Goal: Task Accomplishment & Management: Use online tool/utility

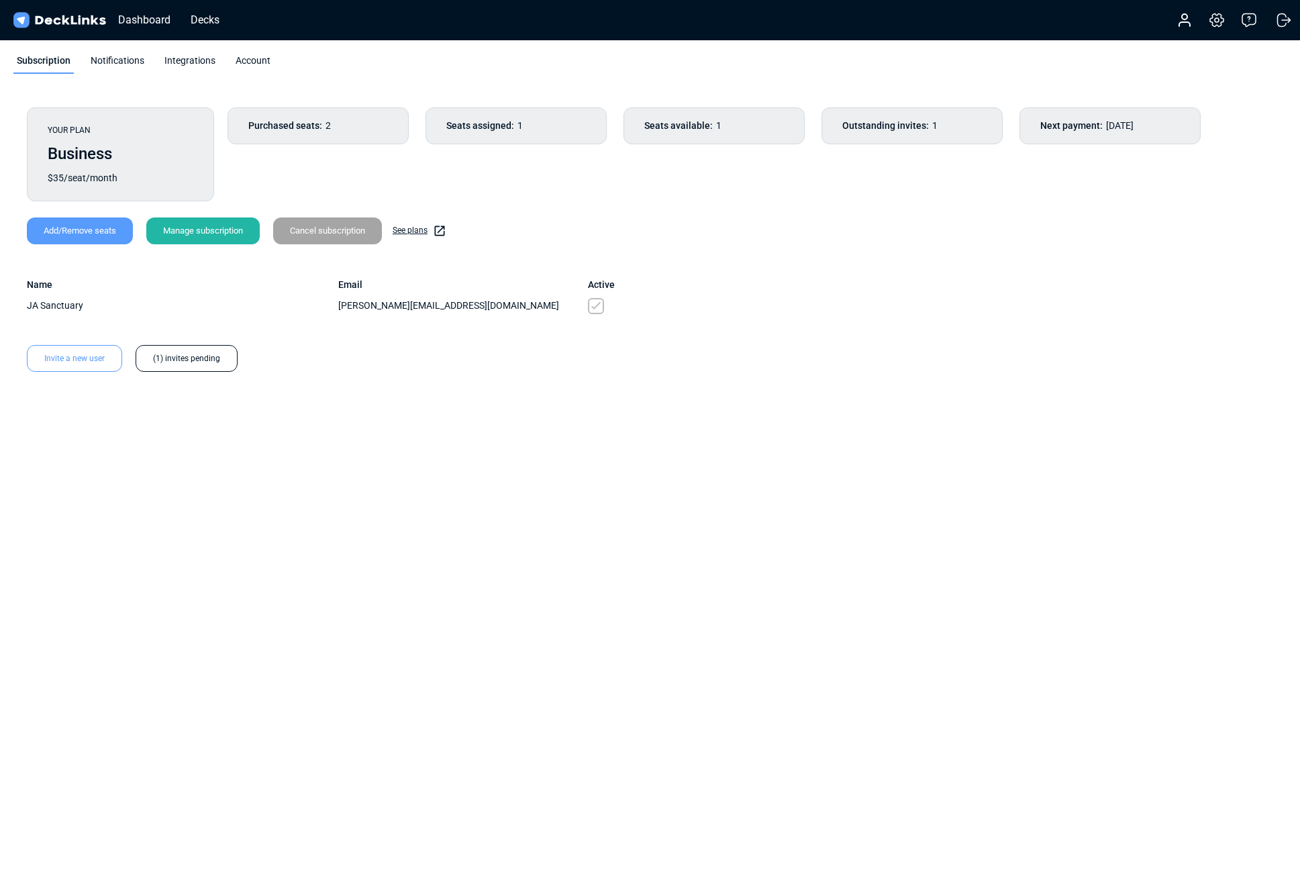
click at [258, 60] on div "Account" at bounding box center [253, 64] width 42 height 20
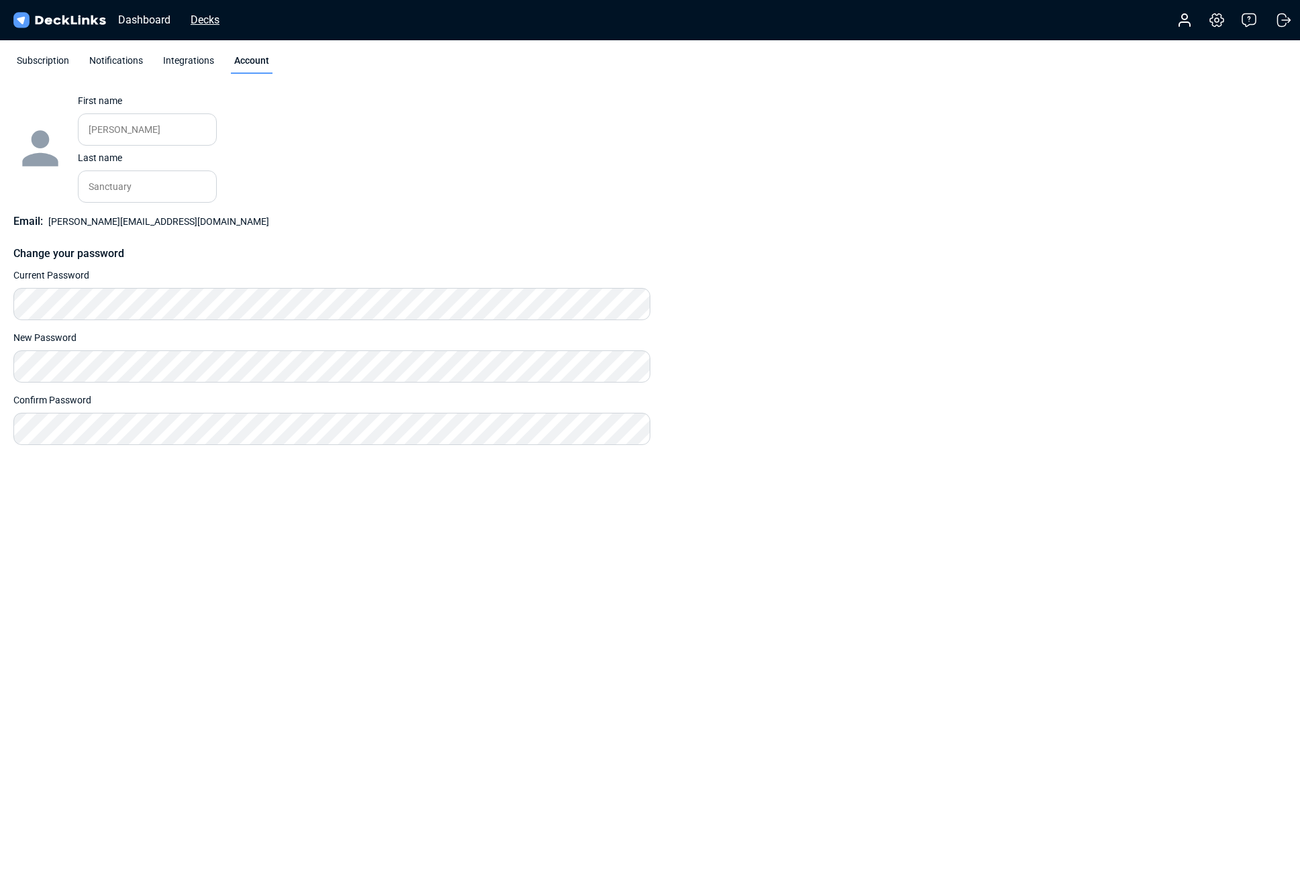
click at [215, 12] on div "Decks" at bounding box center [205, 19] width 42 height 17
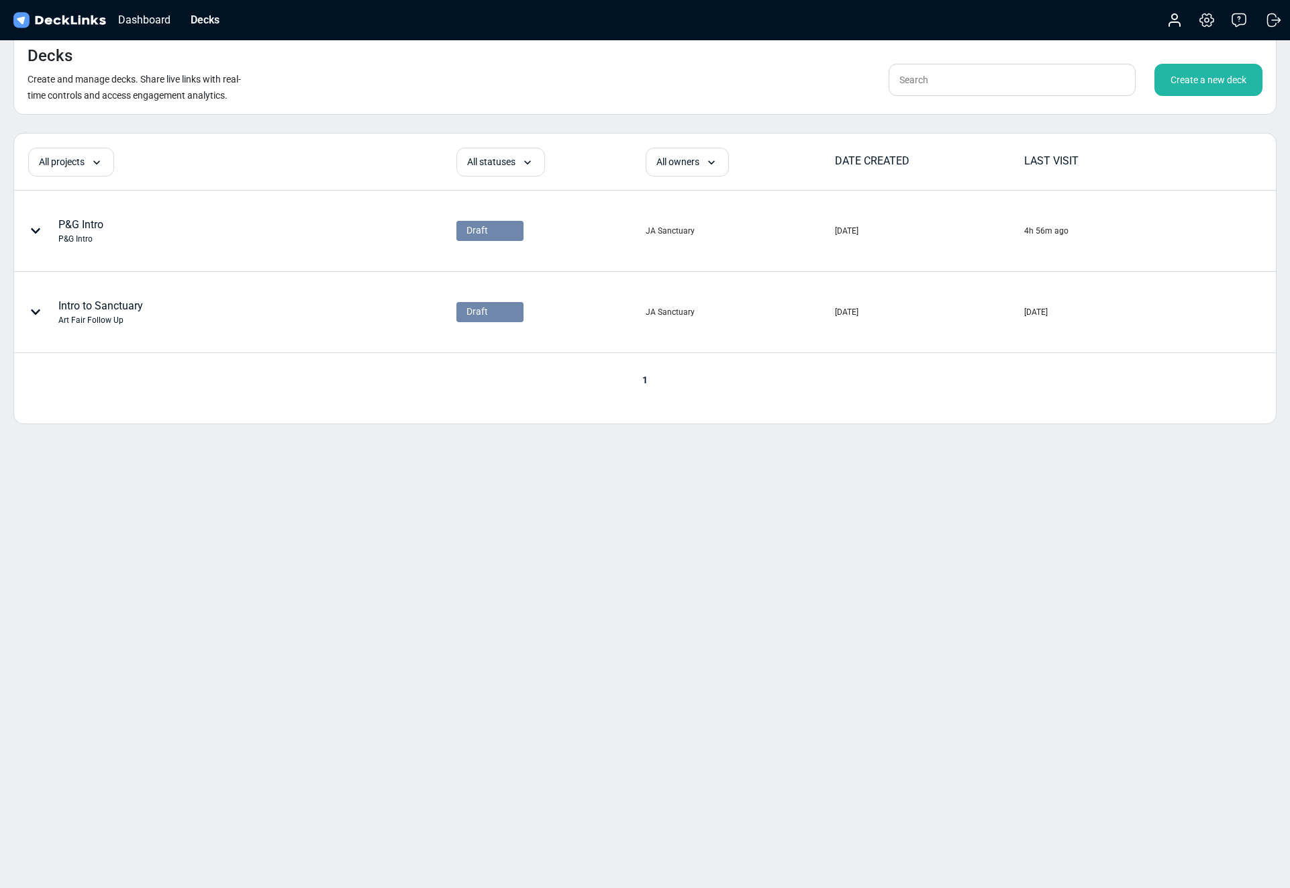
click at [839, 615] on div "Decks Create and manage decks. Share live links with real-time controls and acc…" at bounding box center [645, 444] width 1290 height 888
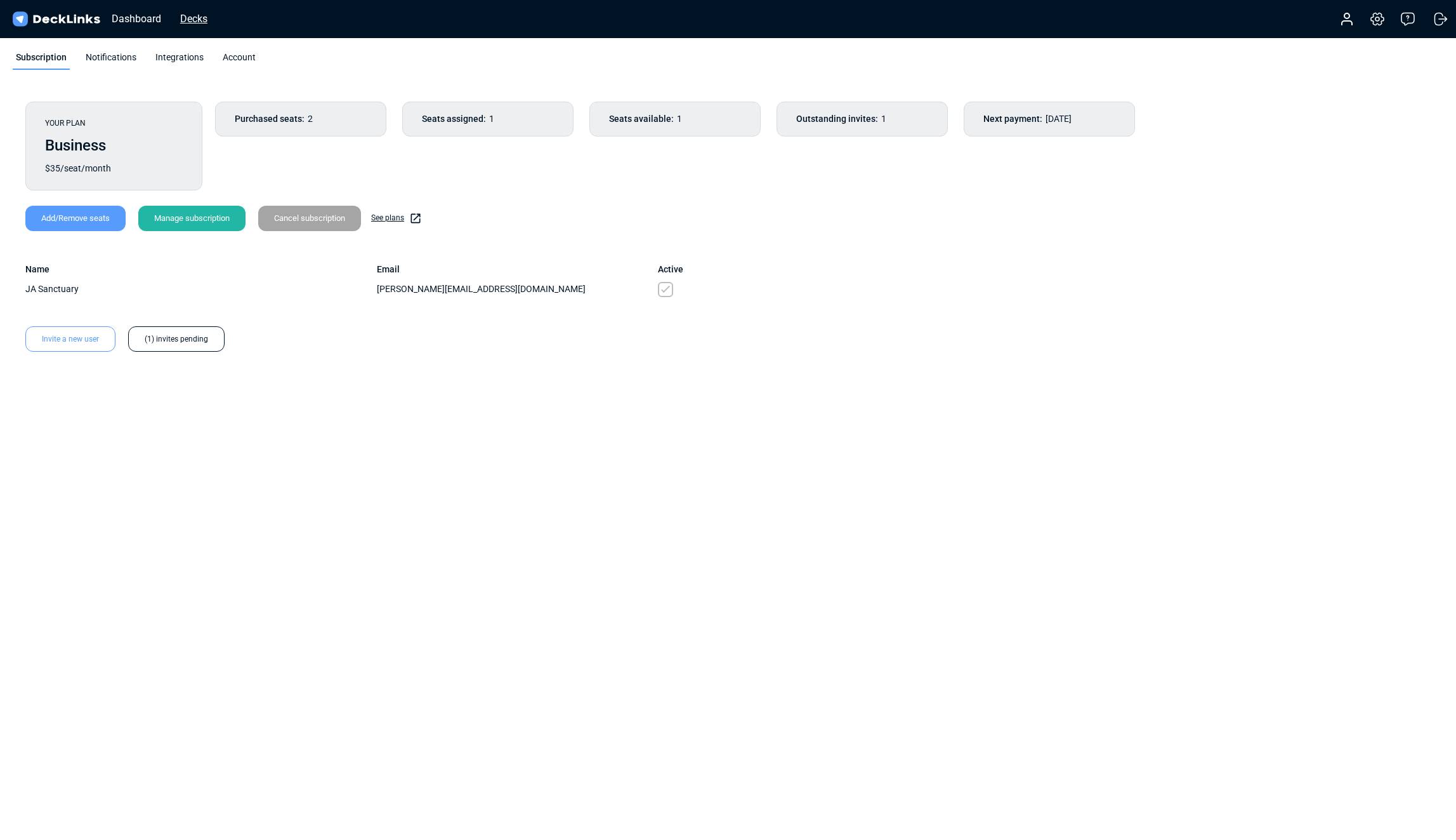
click at [194, 22] on div "Decks" at bounding box center [194, 18] width 40 height 16
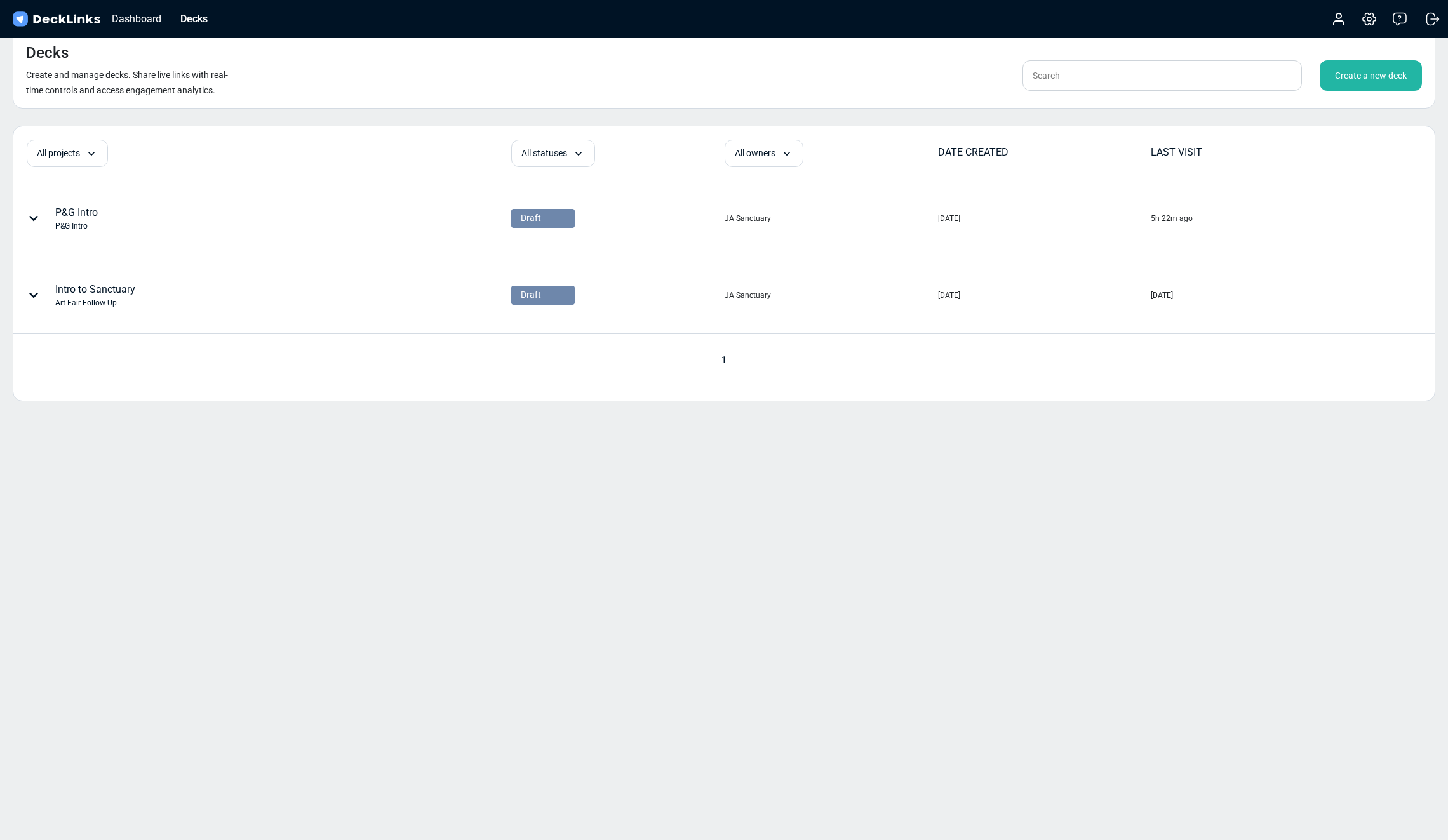
click at [1378, 70] on div "Create a new deck" at bounding box center [1370, 76] width 102 height 30
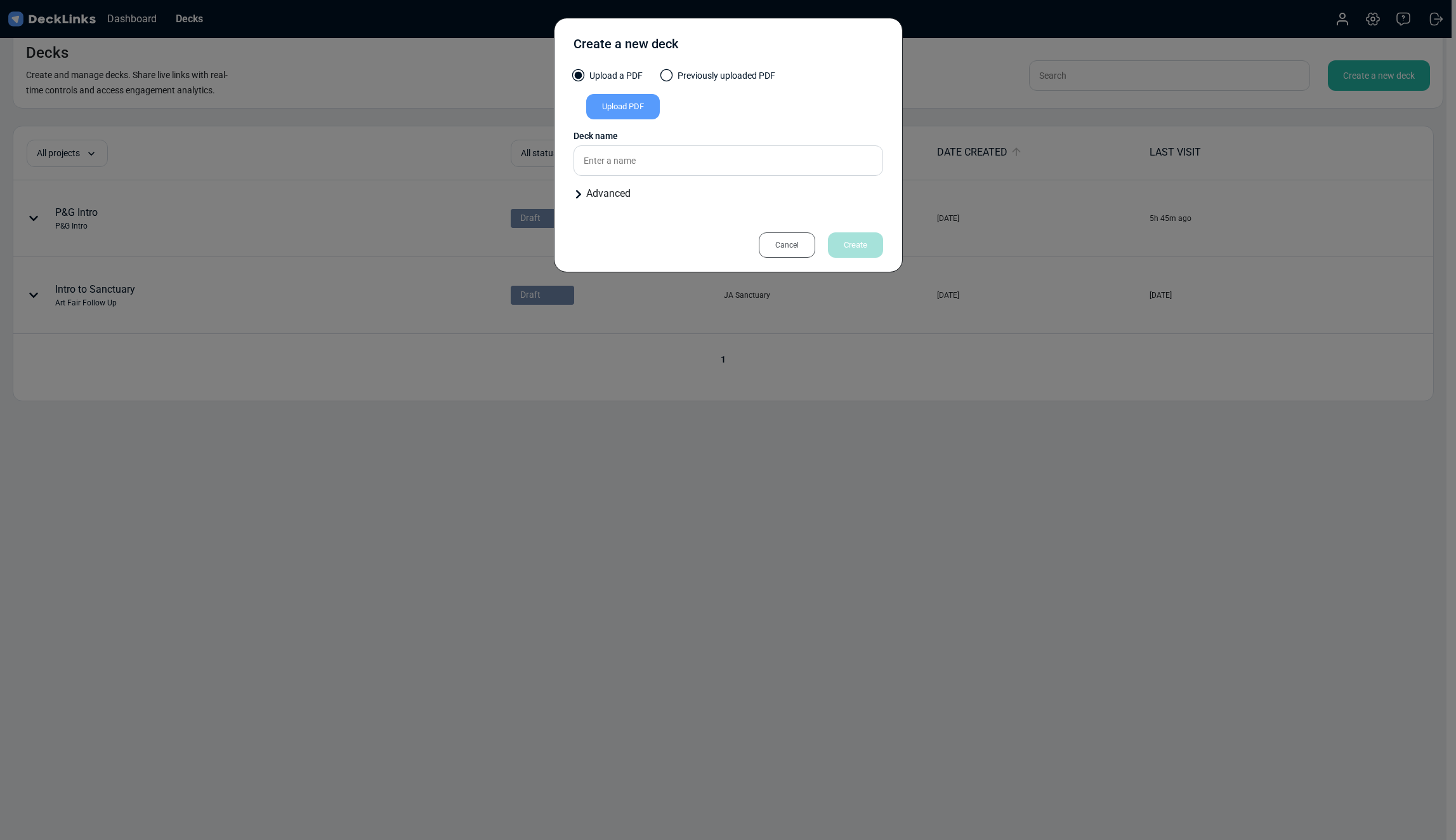
click at [649, 103] on div "Upload PDF" at bounding box center [623, 106] width 74 height 26
click at [0, 0] on input "Upload PDF" at bounding box center [0, 0] width 0 height 0
click at [621, 138] on div "Deck name" at bounding box center [728, 131] width 309 height 13
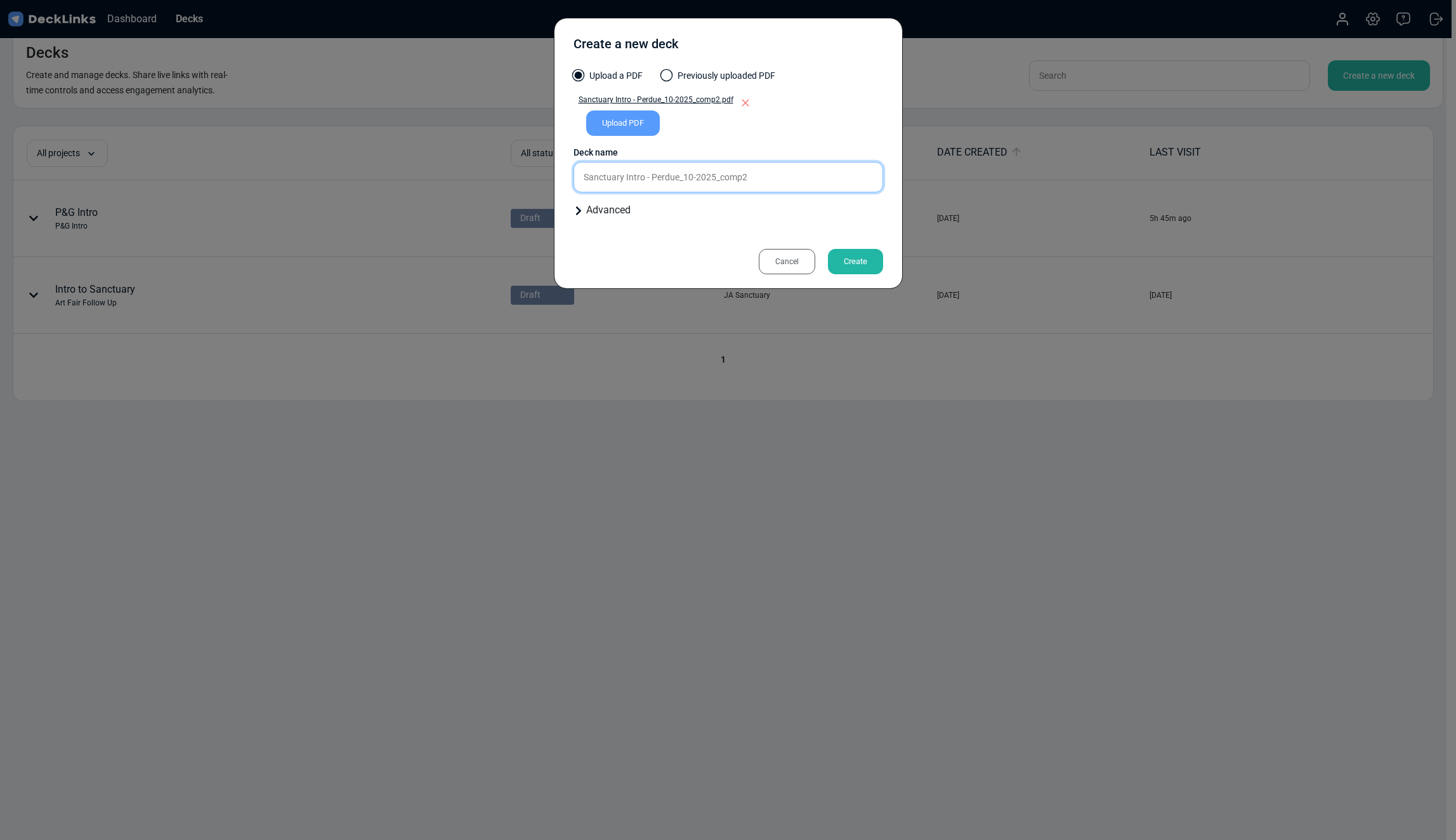
click at [627, 169] on input "Sanctuary Intro - Perdue_10-2025_comp2" at bounding box center [728, 177] width 309 height 30
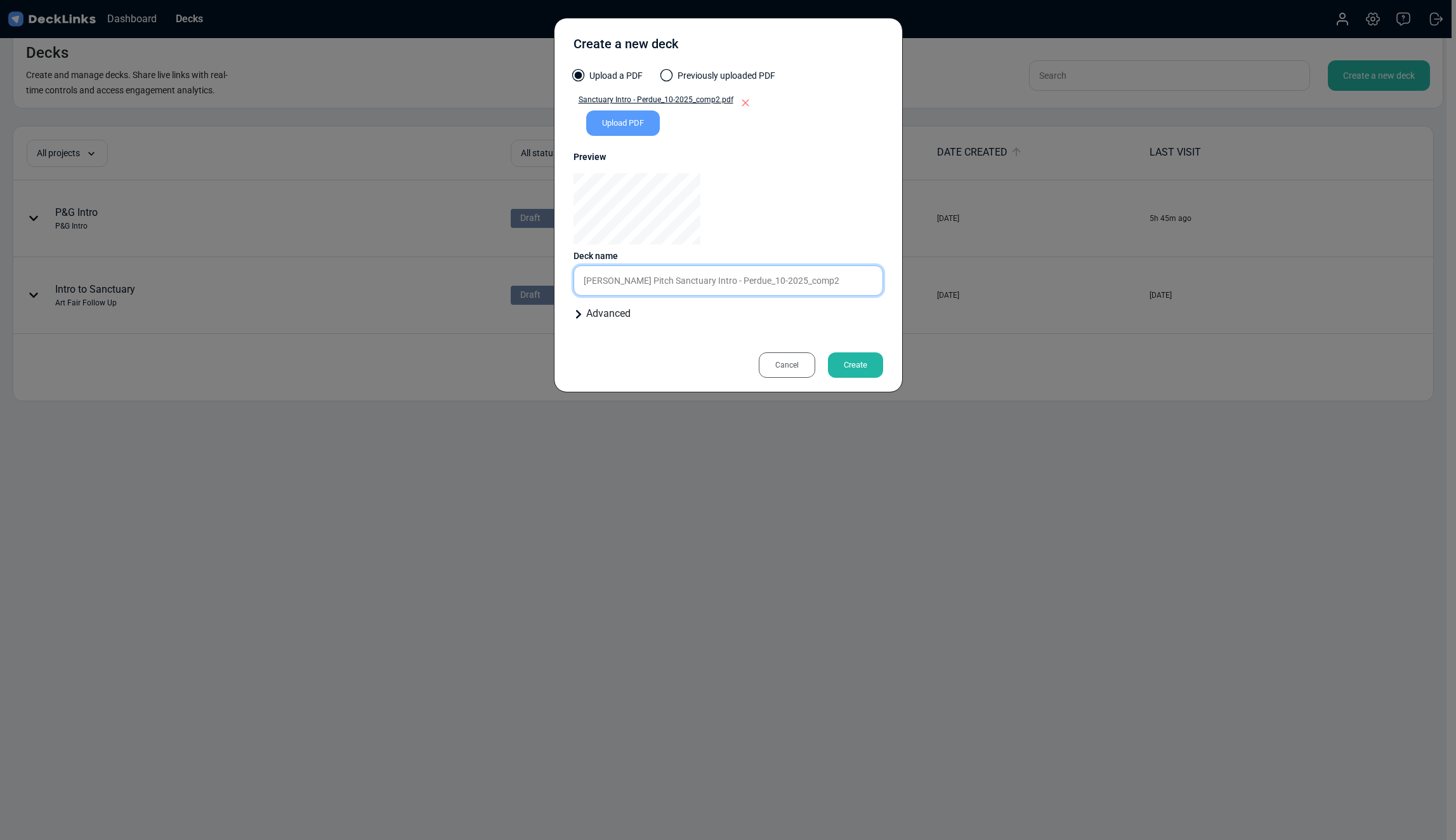
drag, startPoint x: 819, startPoint y: 284, endPoint x: 635, endPoint y: 277, distance: 184.1
click at [635, 277] on input "[PERSON_NAME] Pitch Sanctuary Intro - Perdue_10-2025_comp2" at bounding box center [728, 280] width 309 height 30
type input "[PERSON_NAME] Pitch"
click at [601, 305] on div "Upload a PDF Previously uploaded PDF Sanctuary Intro - Perdue_10-2025_comp2.pdf…" at bounding box center [728, 200] width 309 height 262
click at [602, 311] on div "Advanced" at bounding box center [728, 313] width 309 height 15
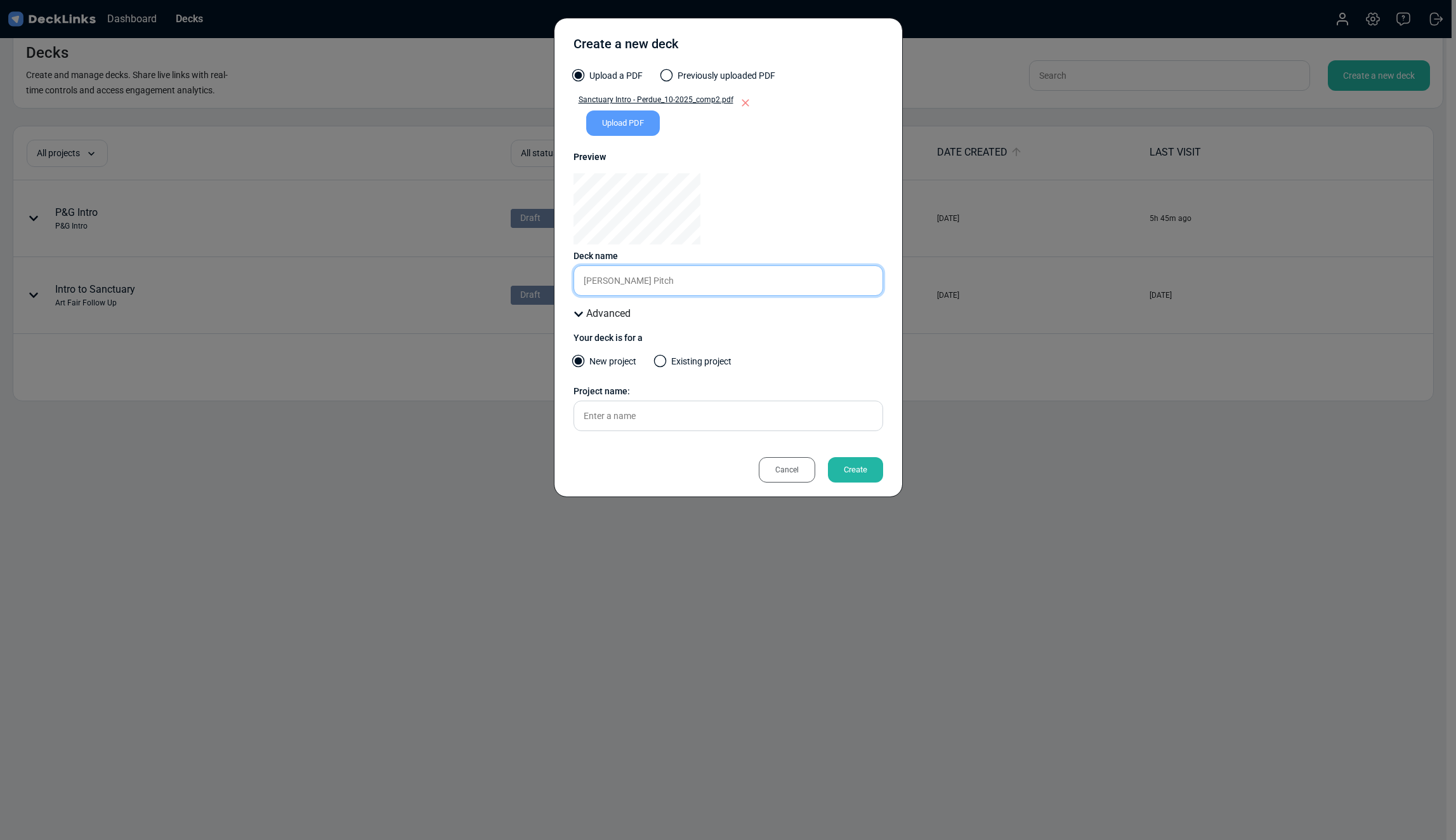
click at [639, 278] on input "[PERSON_NAME] Pitch" at bounding box center [728, 280] width 309 height 30
drag, startPoint x: 642, startPoint y: 279, endPoint x: 585, endPoint y: 275, distance: 57.1
click at [585, 275] on input "[PERSON_NAME] Pitch" at bounding box center [728, 280] width 309 height 30
click at [604, 418] on input "text" at bounding box center [728, 415] width 309 height 30
paste input "[PERSON_NAME] Pitch"
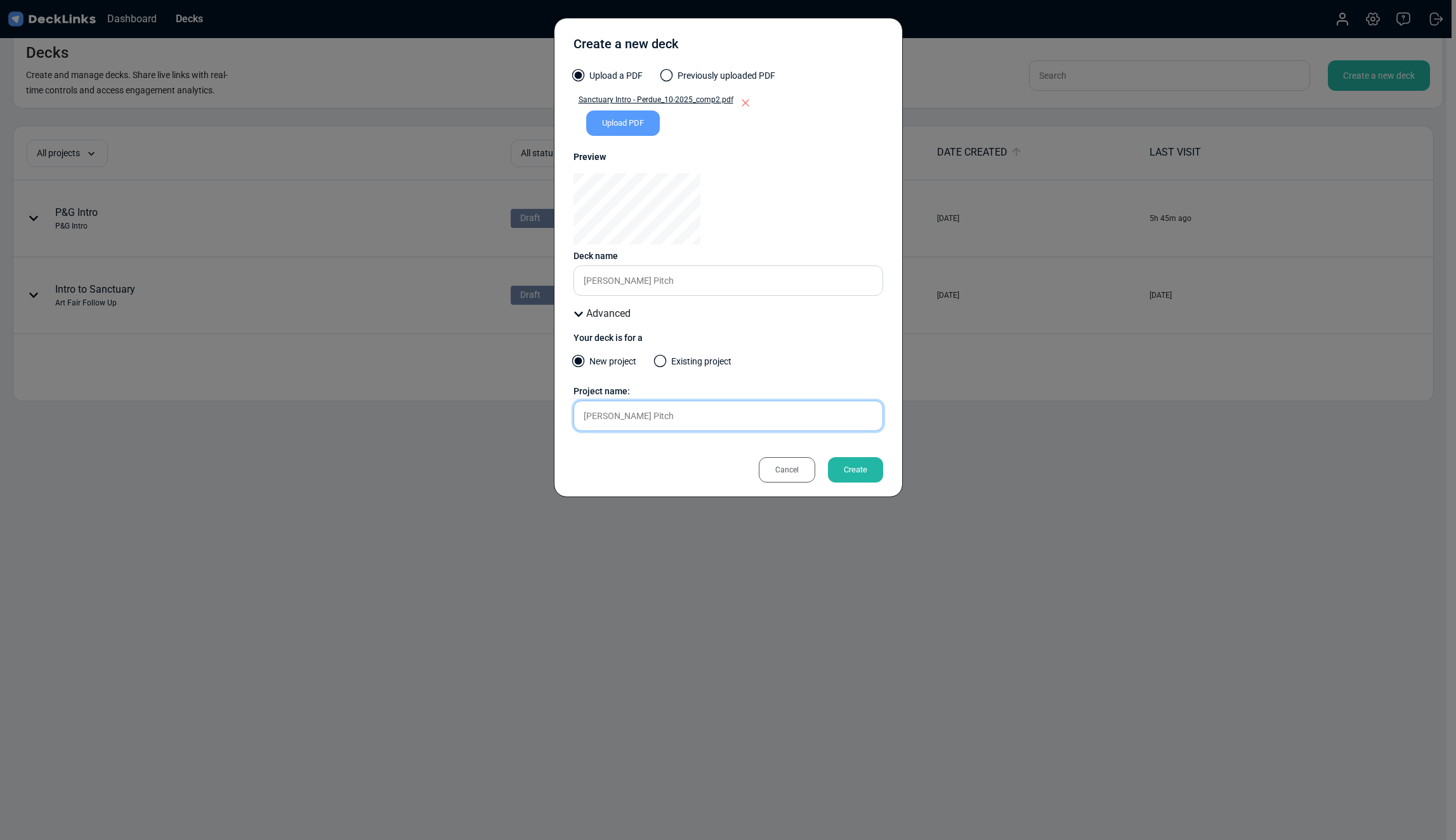
type input "[PERSON_NAME] Pitch"
click at [638, 281] on input "[PERSON_NAME] Pitch" at bounding box center [728, 280] width 309 height 30
type input "[PERSON_NAME] Pitch 101425"
click at [843, 461] on div "Create" at bounding box center [856, 469] width 55 height 26
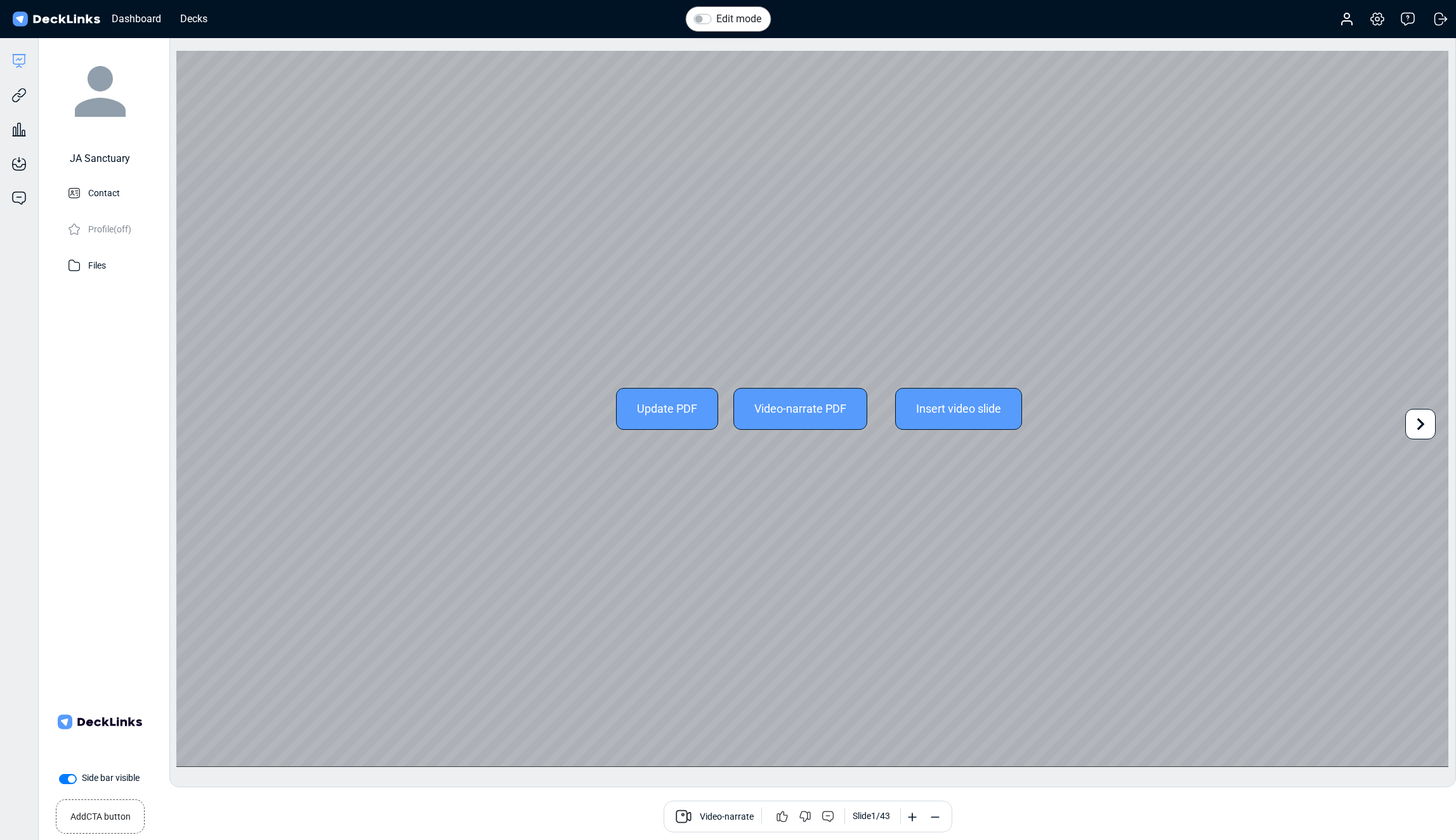
click at [1418, 425] on icon at bounding box center [1420, 424] width 24 height 24
click at [1431, 424] on icon at bounding box center [1420, 424] width 24 height 24
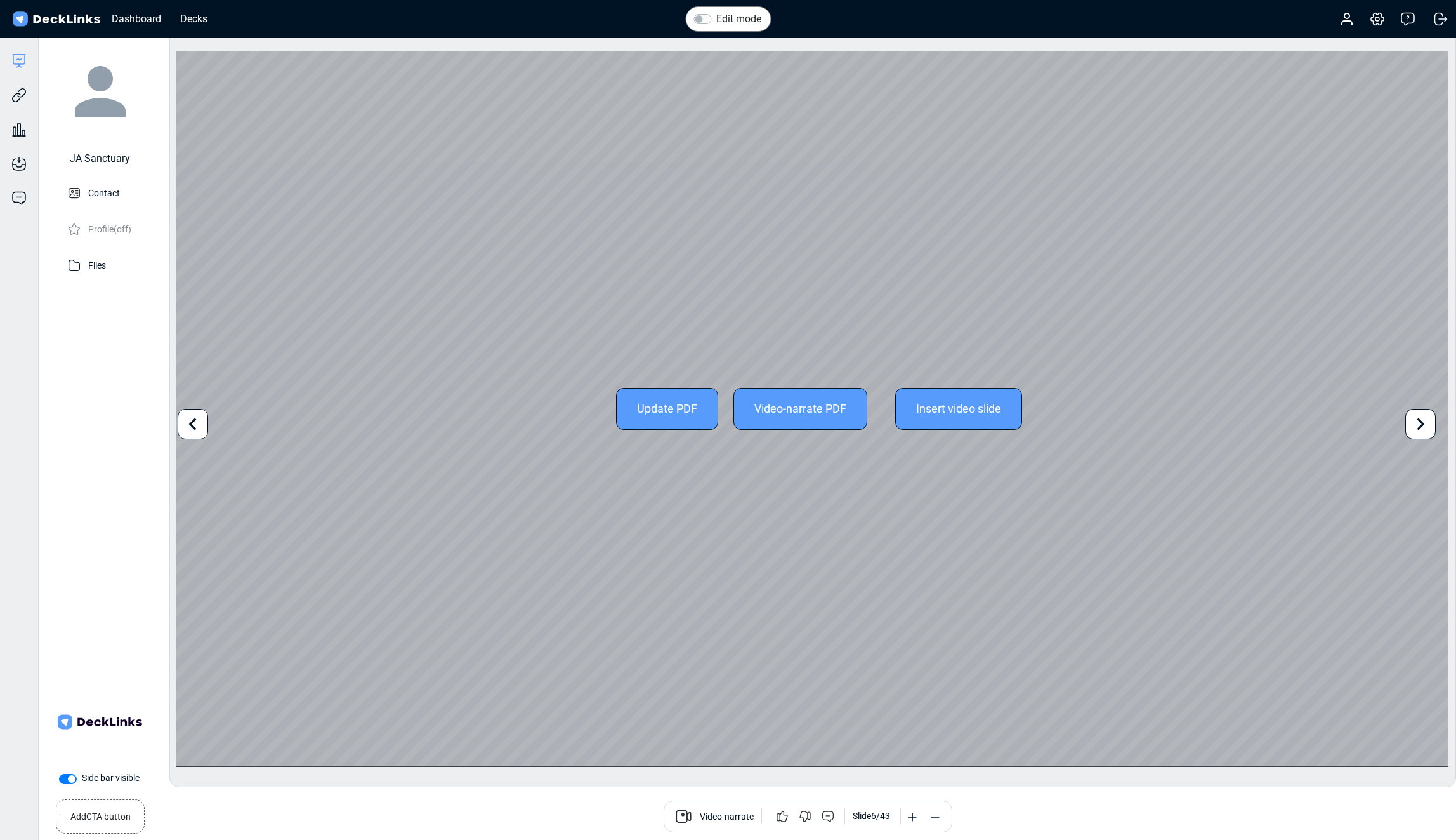
click at [1431, 424] on icon at bounding box center [1420, 424] width 24 height 24
click at [1431, 424] on div "Update PDF Video-narrate PDF Insert video slide Use the left/right arrows to na…" at bounding box center [812, 409] width 1272 height 716
click at [1426, 428] on icon at bounding box center [1420, 424] width 24 height 24
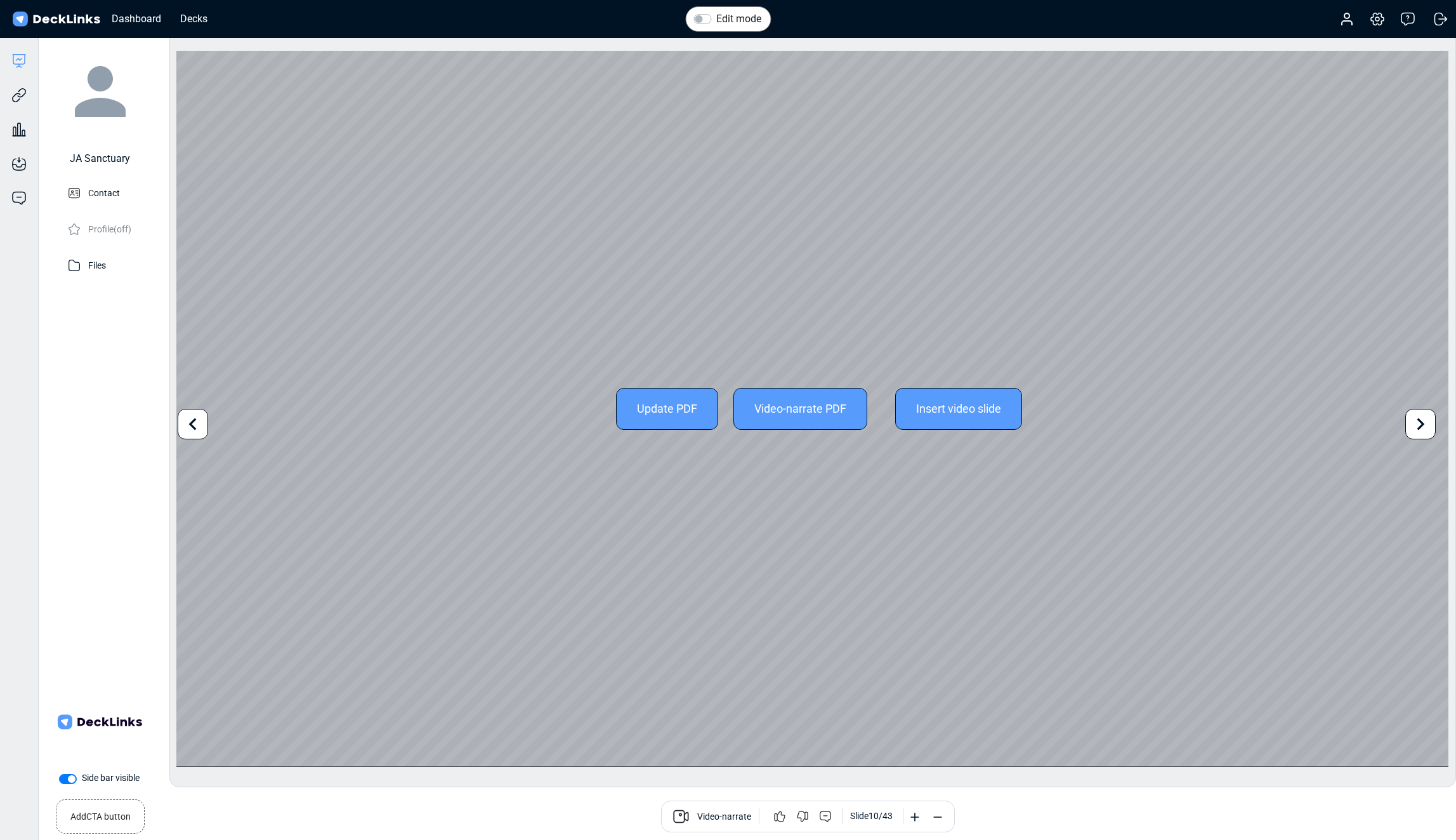
click at [1426, 428] on div "Update PDF Video-narrate PDF Insert video slide Use the left/right arrows to na…" at bounding box center [812, 409] width 1272 height 716
click at [1425, 419] on icon at bounding box center [1420, 424] width 24 height 24
click at [1422, 418] on icon at bounding box center [1420, 424] width 24 height 24
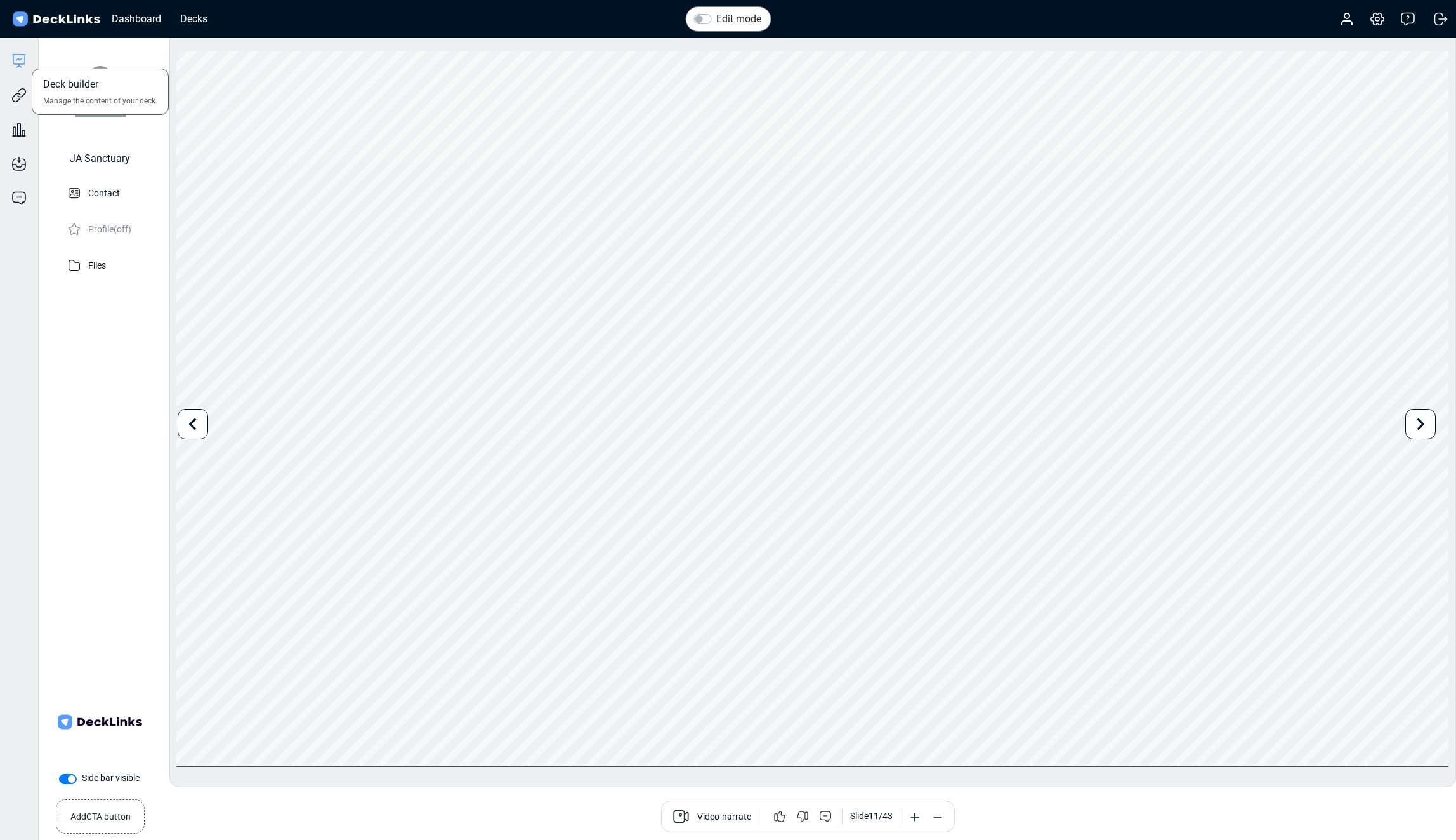
click at [22, 57] on icon at bounding box center [19, 61] width 15 height 15
click at [205, 22] on div "Decks" at bounding box center [194, 18] width 40 height 16
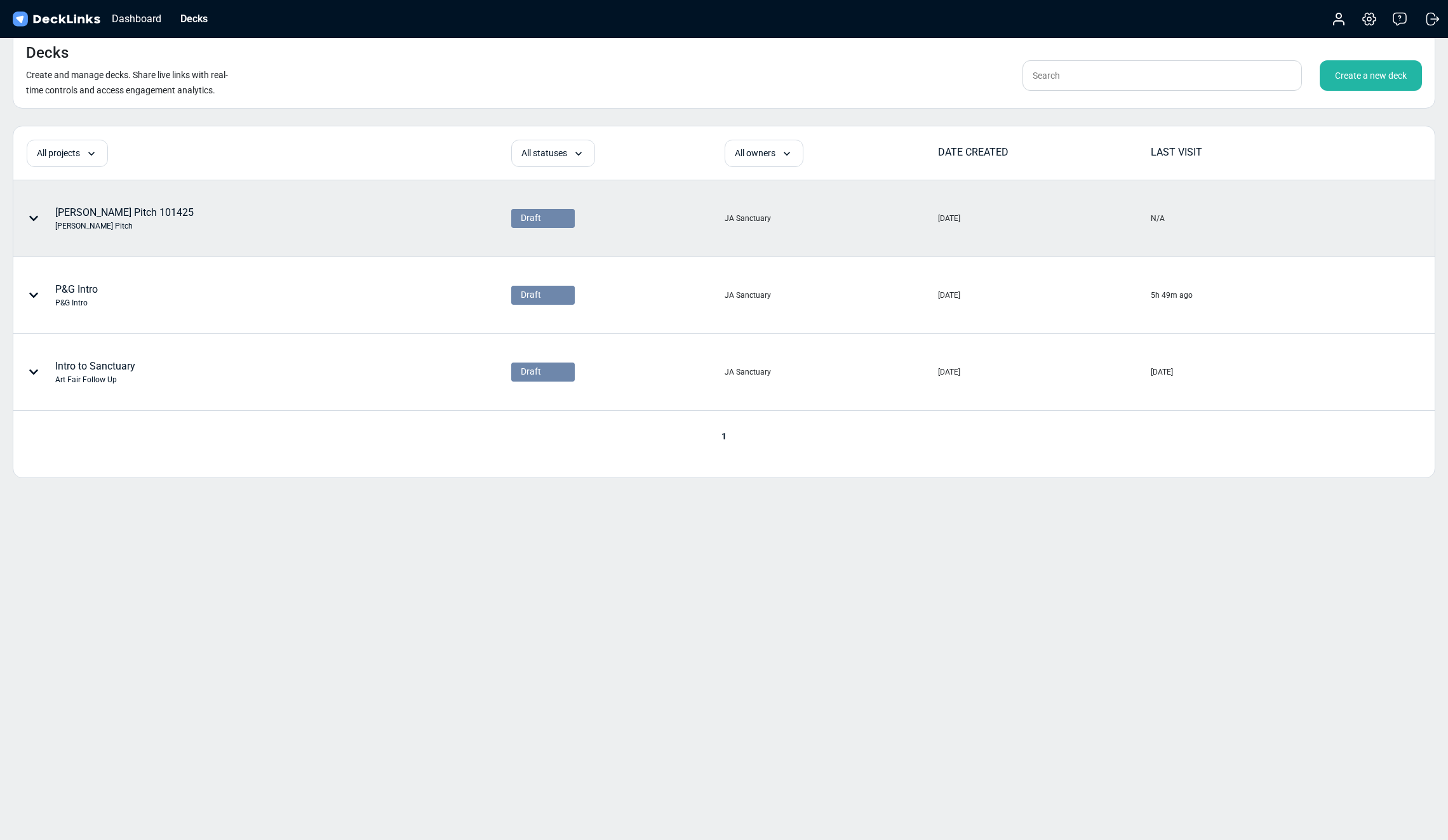
click at [36, 218] on icon at bounding box center [33, 218] width 9 height 5
click at [83, 311] on div "Delete" at bounding box center [108, 314] width 105 height 26
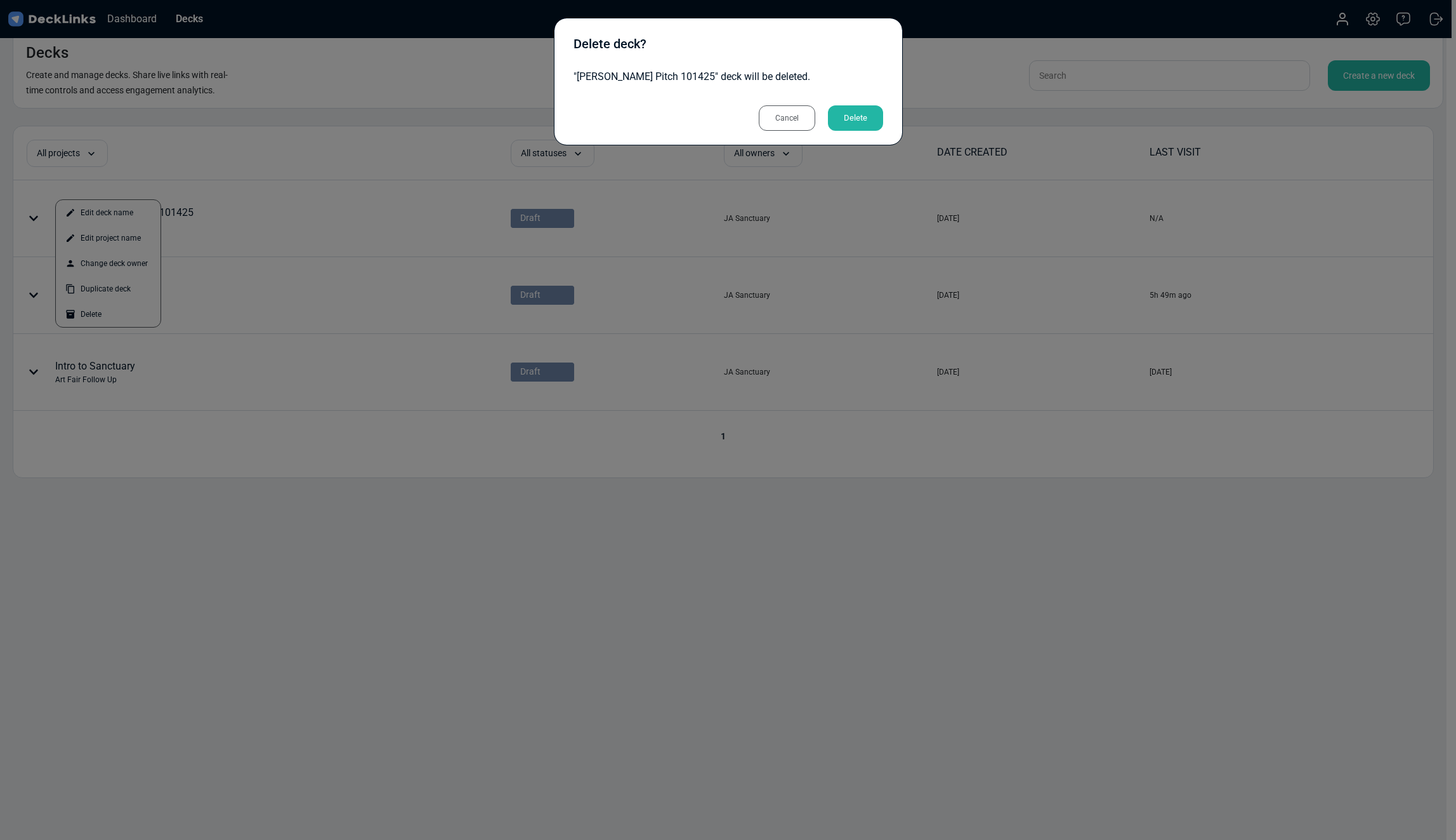
click at [873, 123] on div "Delete" at bounding box center [856, 117] width 55 height 26
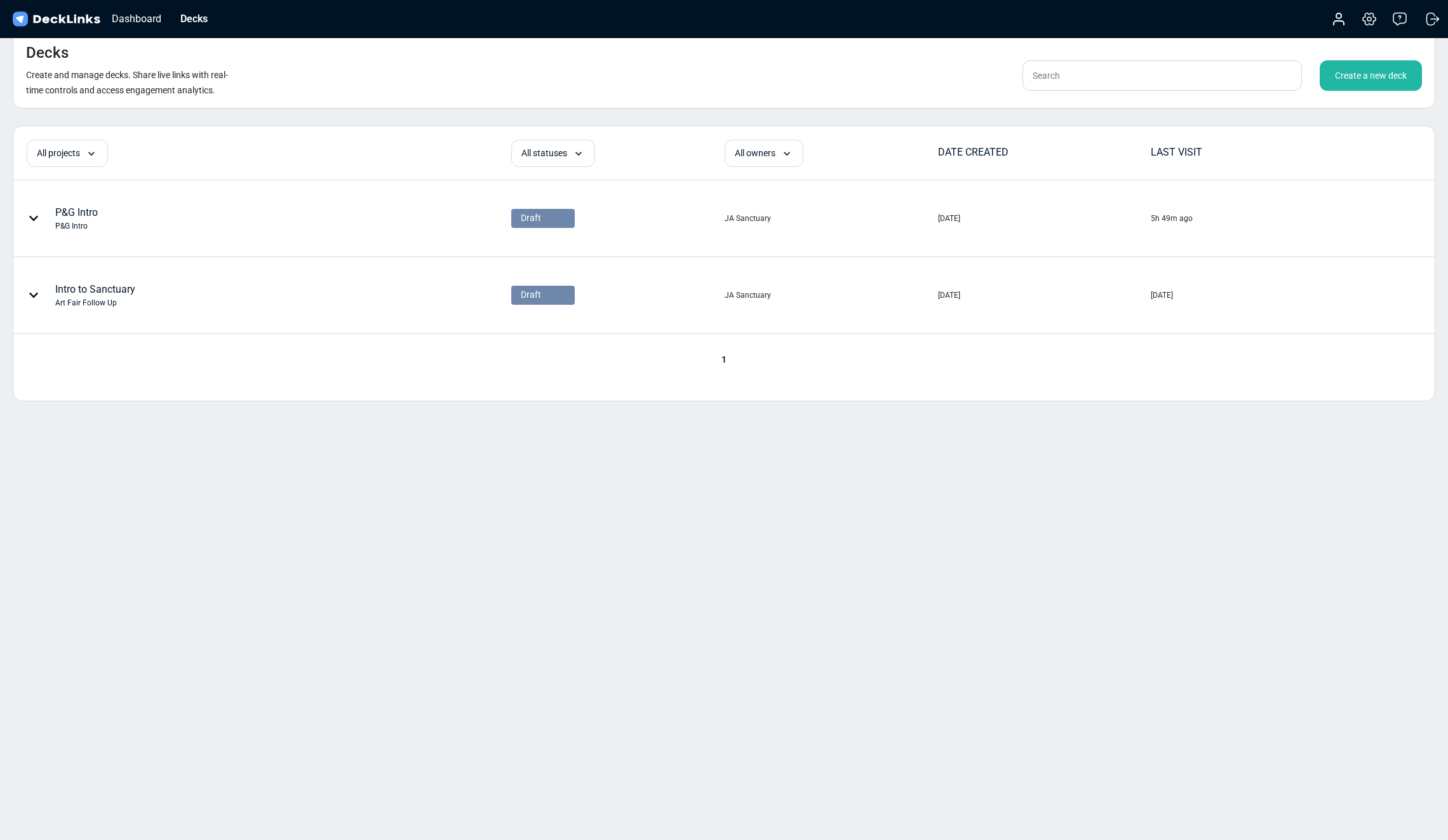
click at [1387, 81] on div "Create a new deck" at bounding box center [1370, 76] width 102 height 30
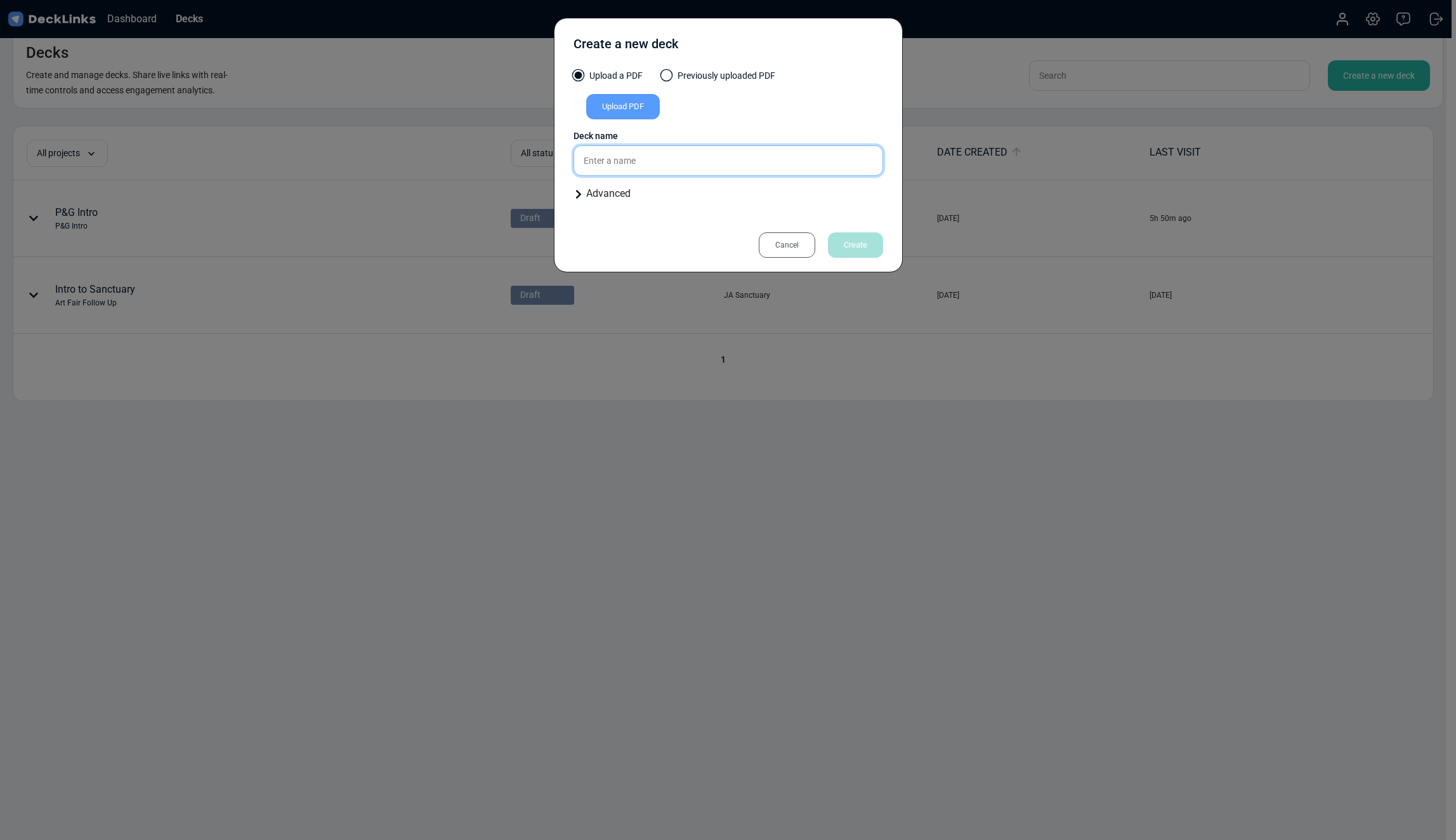
click at [683, 163] on input "text" at bounding box center [728, 161] width 309 height 30
type input "P"
type input "Custom [PERSON_NAME] Pitch 101425"
click at [729, 109] on div "Upload PDF" at bounding box center [728, 109] width 309 height 30
click at [703, 166] on input "Custom [PERSON_NAME] Pitch 101425" at bounding box center [728, 161] width 309 height 30
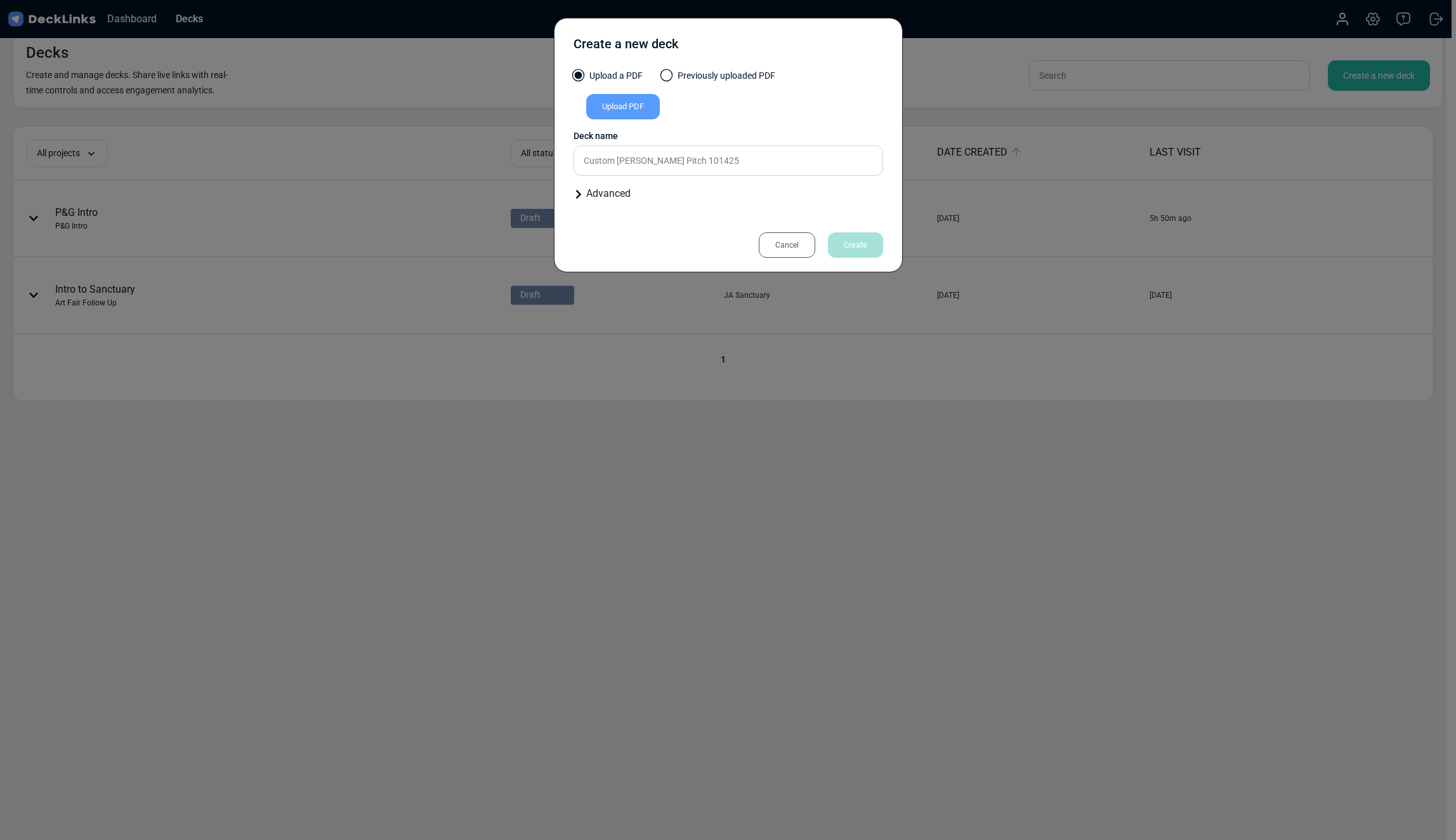
click at [636, 108] on div "Upload PDF" at bounding box center [623, 106] width 74 height 26
click at [0, 0] on input "Upload PDF" at bounding box center [0, 0] width 0 height 0
click at [624, 107] on div "Upload PDF" at bounding box center [623, 106] width 74 height 26
click at [0, 0] on input "Upload PDF" at bounding box center [0, 0] width 0 height 0
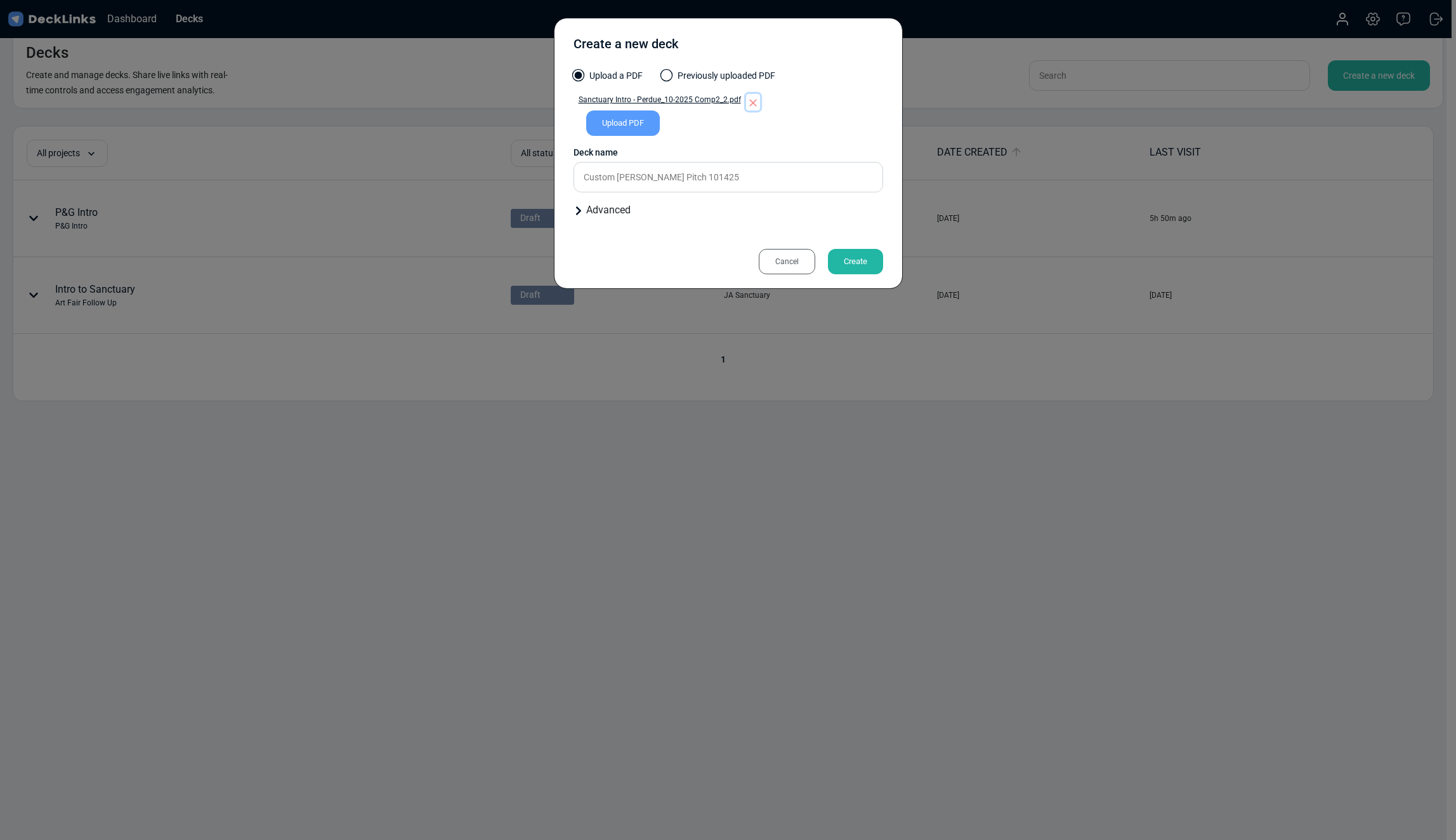
click at [754, 101] on icon "button" at bounding box center [753, 102] width 12 height 12
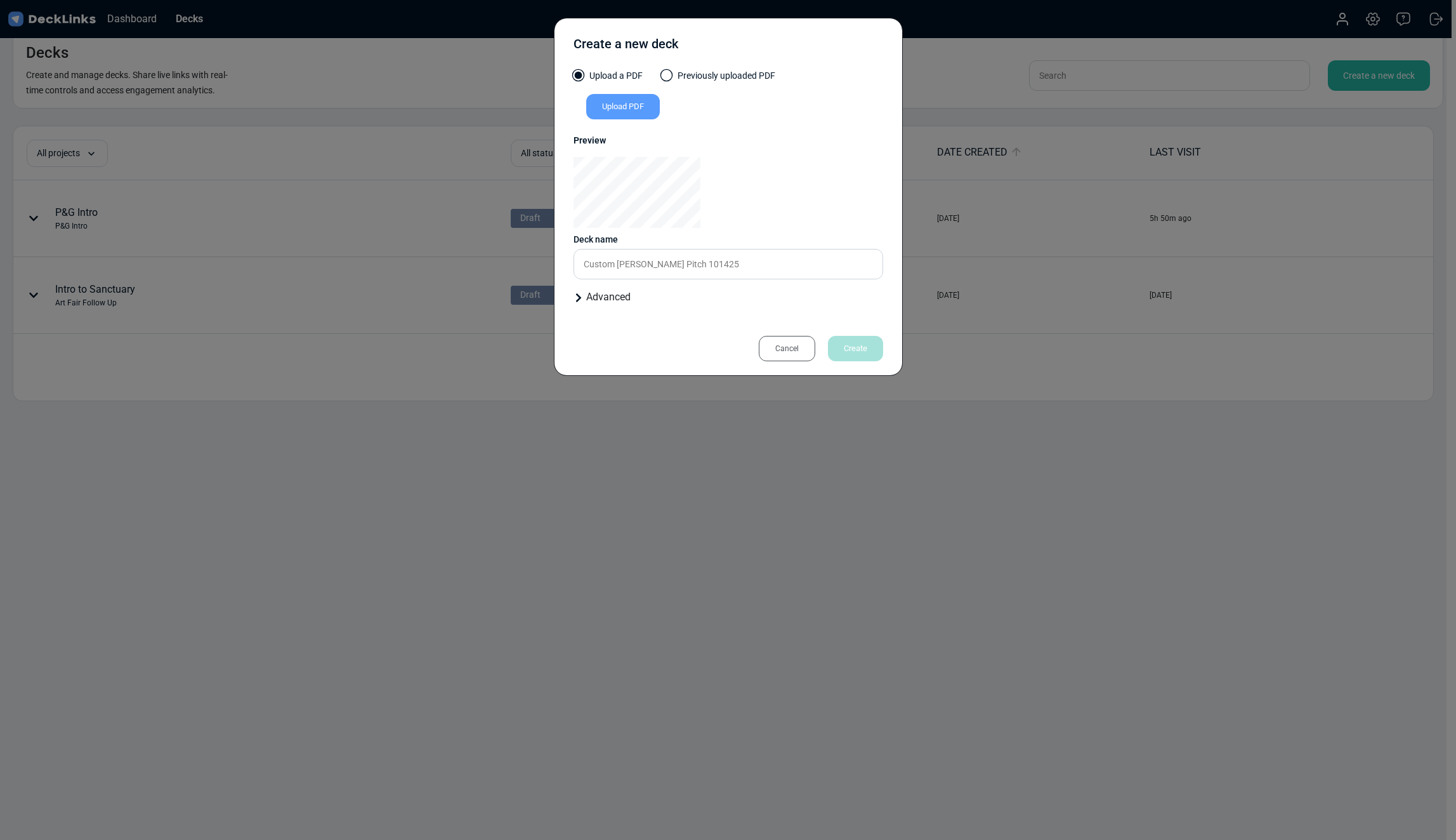
click at [800, 346] on div "Cancel" at bounding box center [788, 348] width 57 height 26
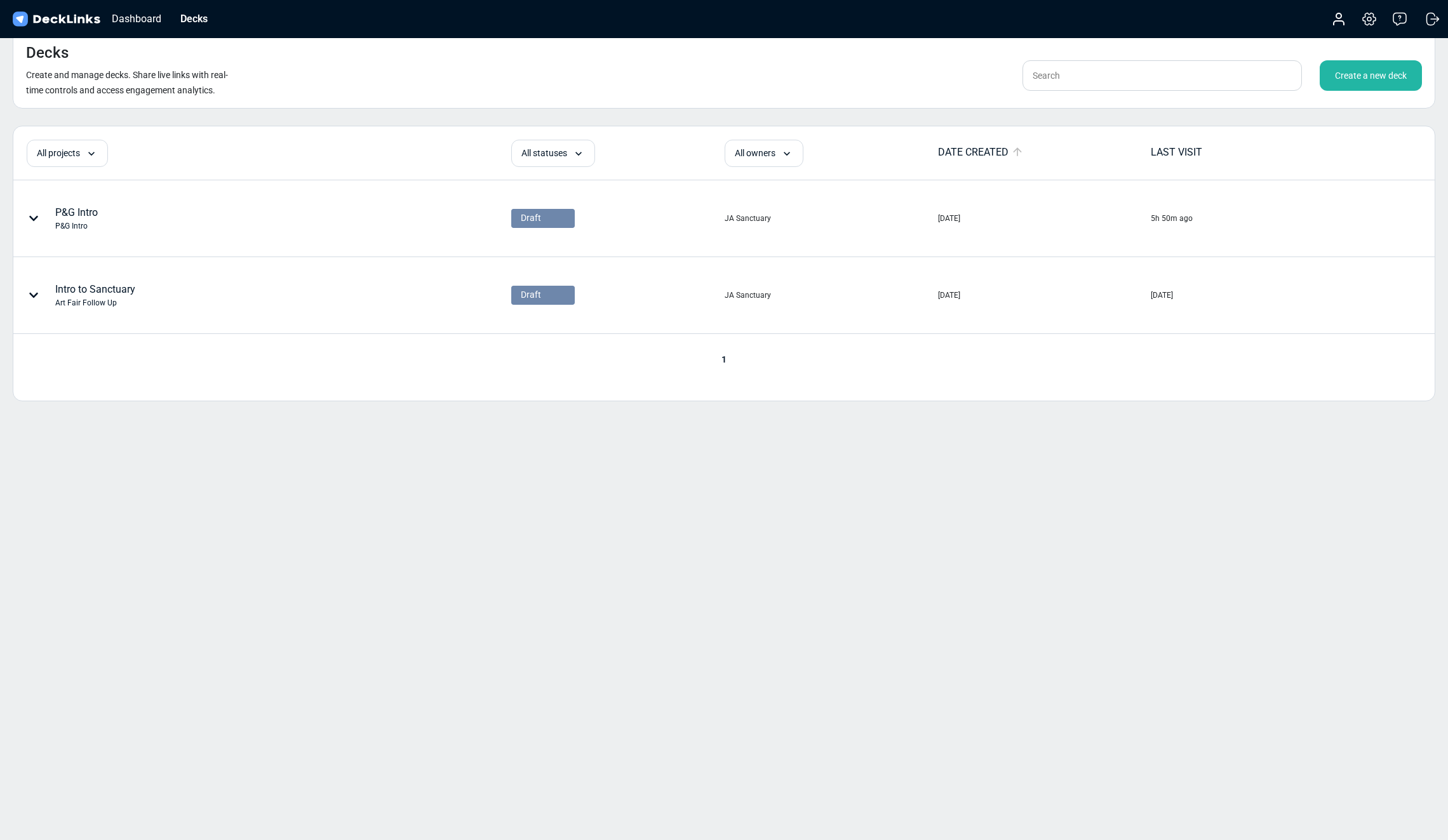
click at [923, 545] on div "Decks Create and manage decks. Share live links with real-time controls and acc…" at bounding box center [724, 420] width 1448 height 840
click at [1371, 75] on div "Create a new deck" at bounding box center [1370, 76] width 102 height 30
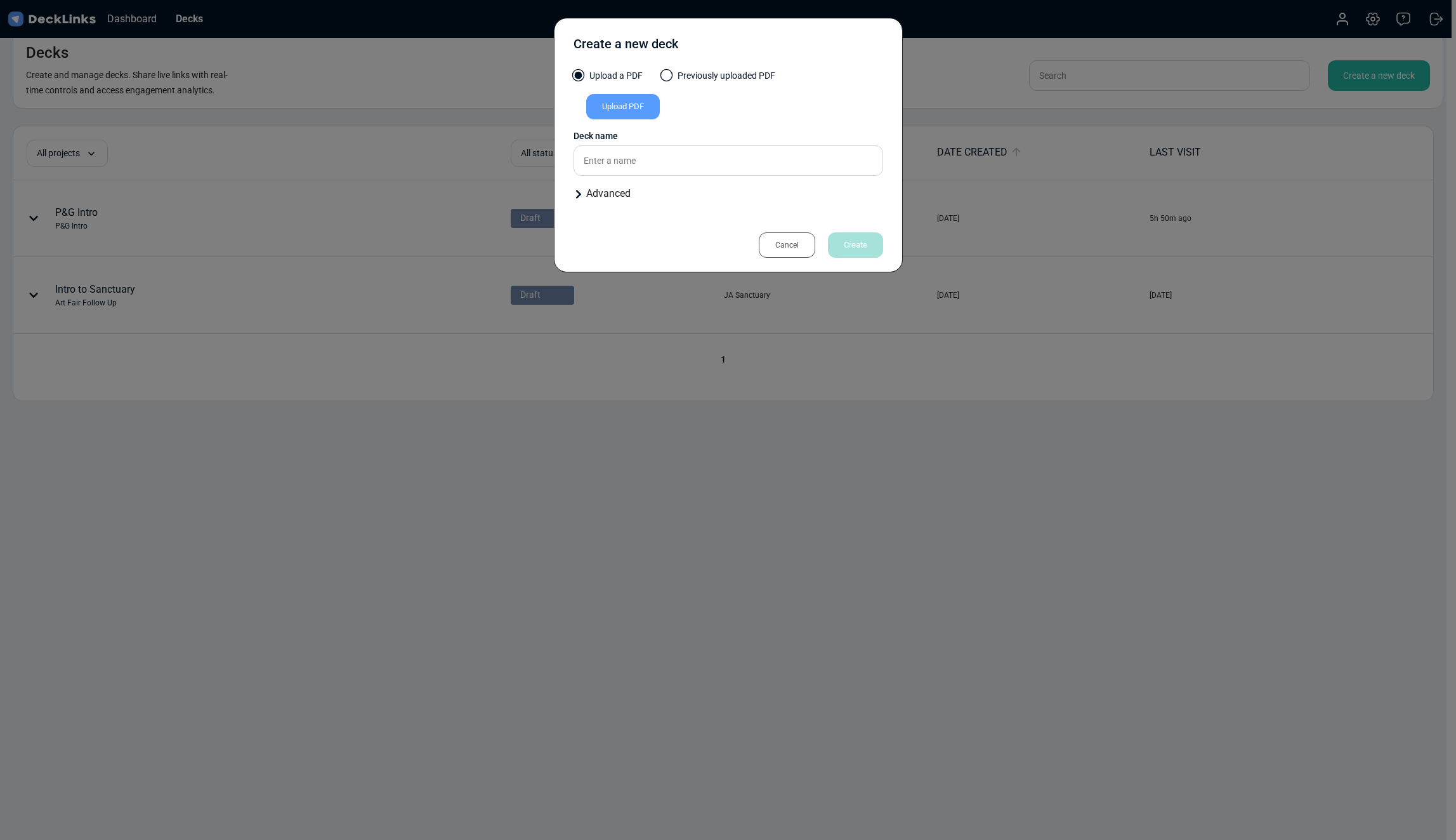
click at [627, 114] on div "Upload PDF" at bounding box center [623, 106] width 74 height 26
click at [0, 0] on input "Upload PDF" at bounding box center [0, 0] width 0 height 0
type input "Sanctuary Intro - Perdue_10-2025 Comp2_2"
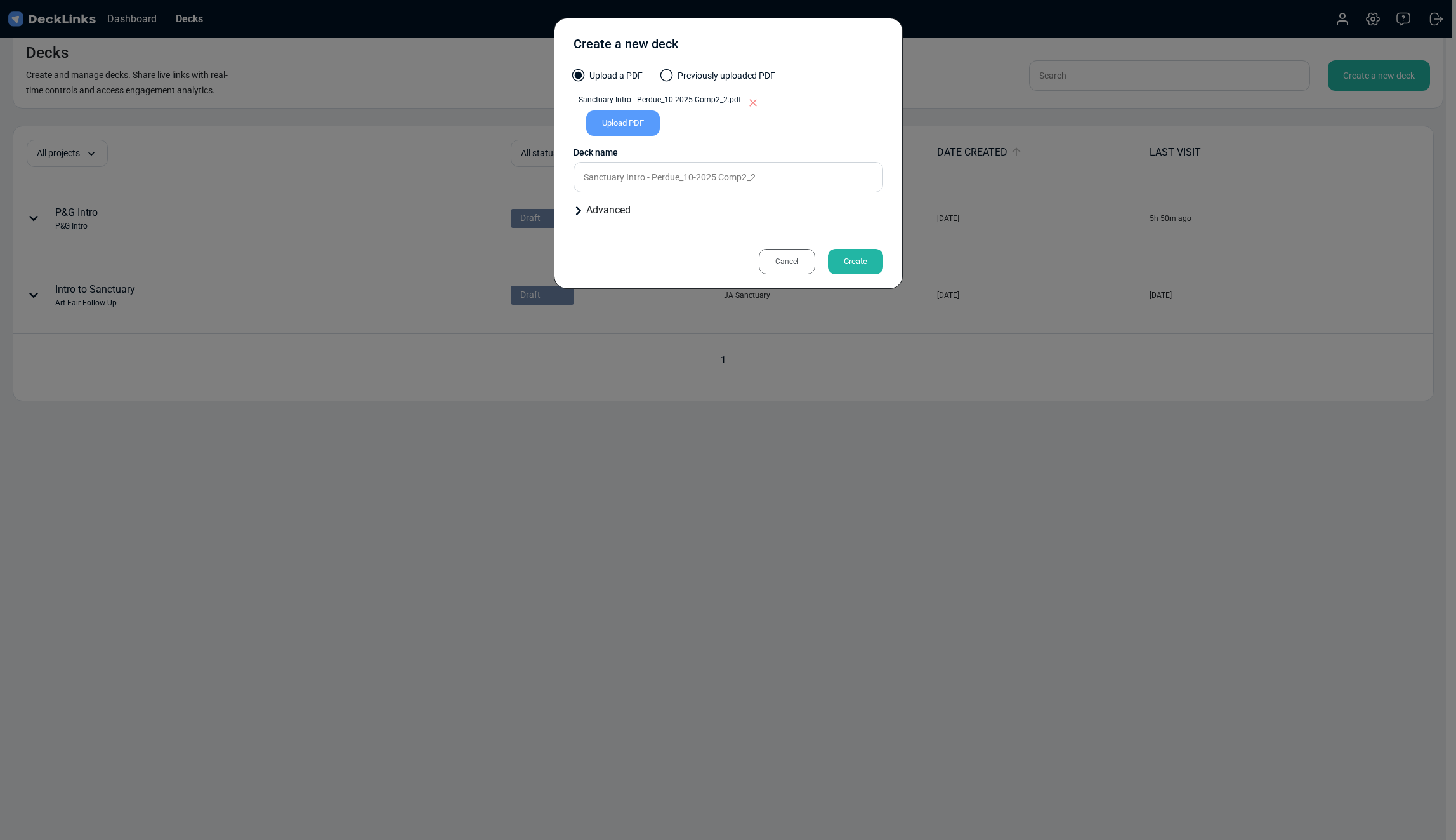
click at [854, 258] on div "Create" at bounding box center [856, 261] width 55 height 26
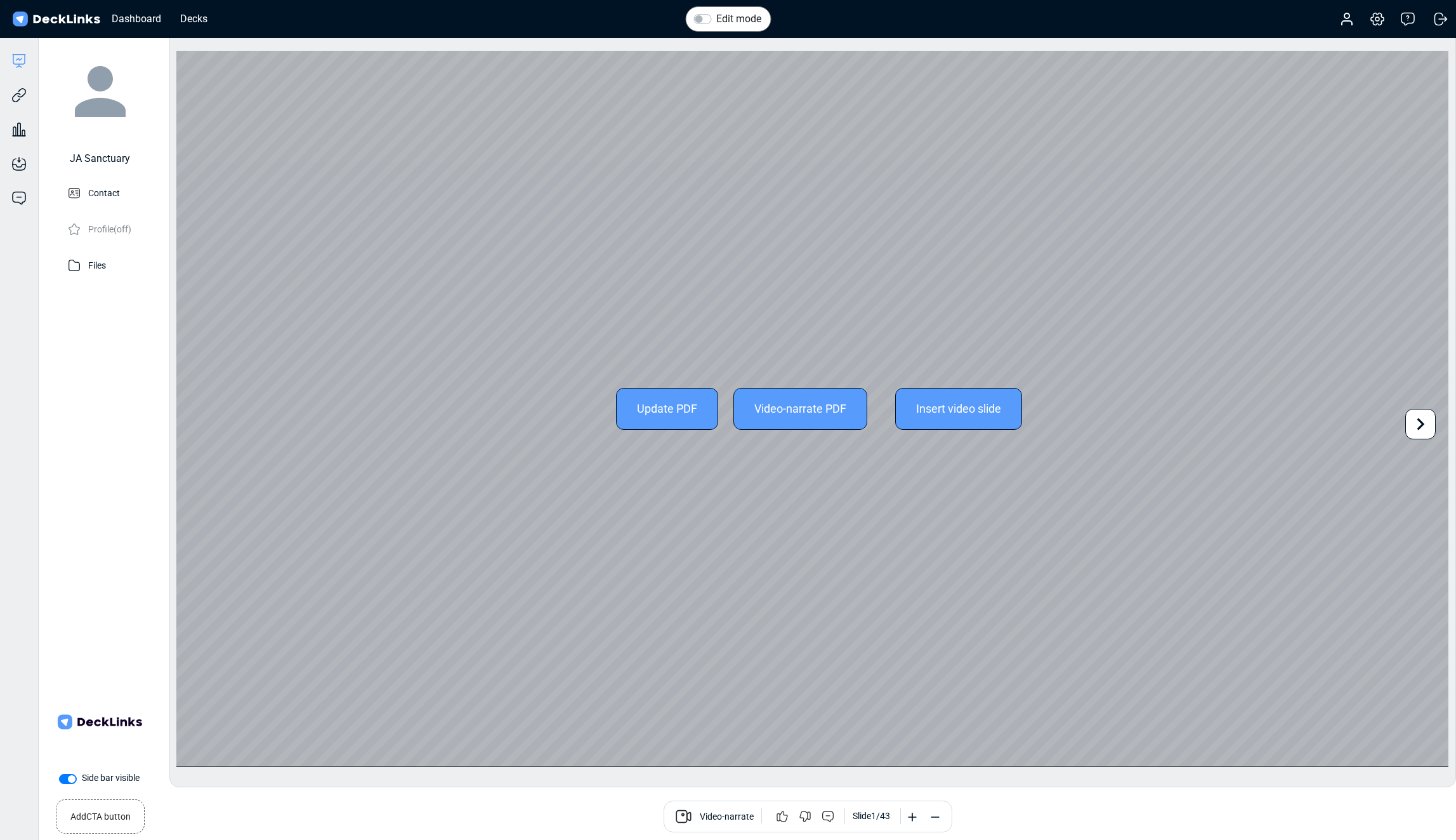
click at [1424, 429] on icon at bounding box center [1420, 424] width 24 height 24
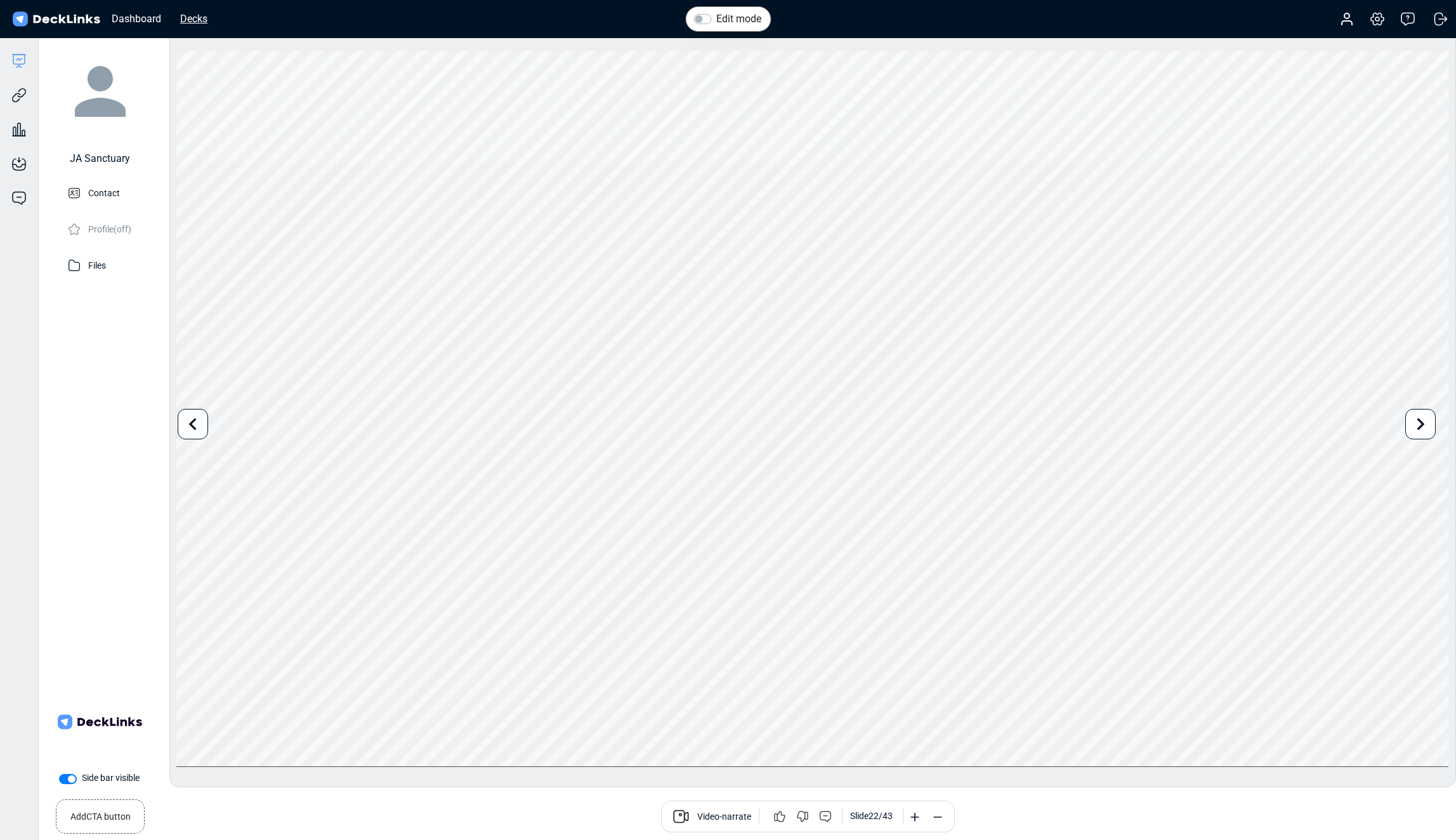
click at [203, 20] on div "Decks" at bounding box center [194, 18] width 40 height 16
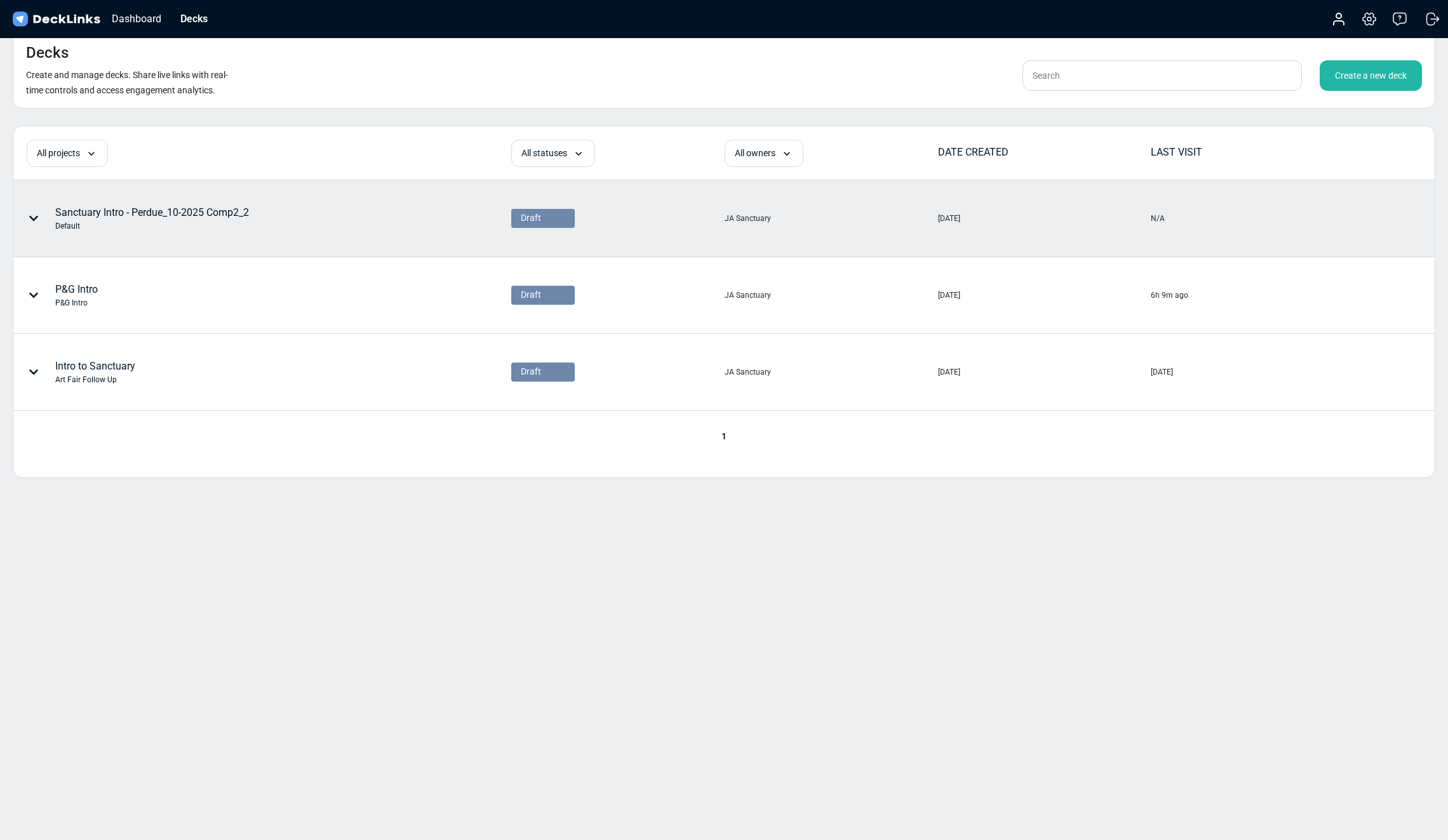
click at [32, 216] on icon at bounding box center [33, 218] width 10 height 10
click at [386, 218] on div at bounding box center [724, 420] width 1448 height 840
click at [186, 20] on div "Decks" at bounding box center [194, 18] width 40 height 16
click at [136, 206] on div "Sanctuary Intro - Perdue_10-2025 Comp2_2 Default" at bounding box center [151, 219] width 194 height 26
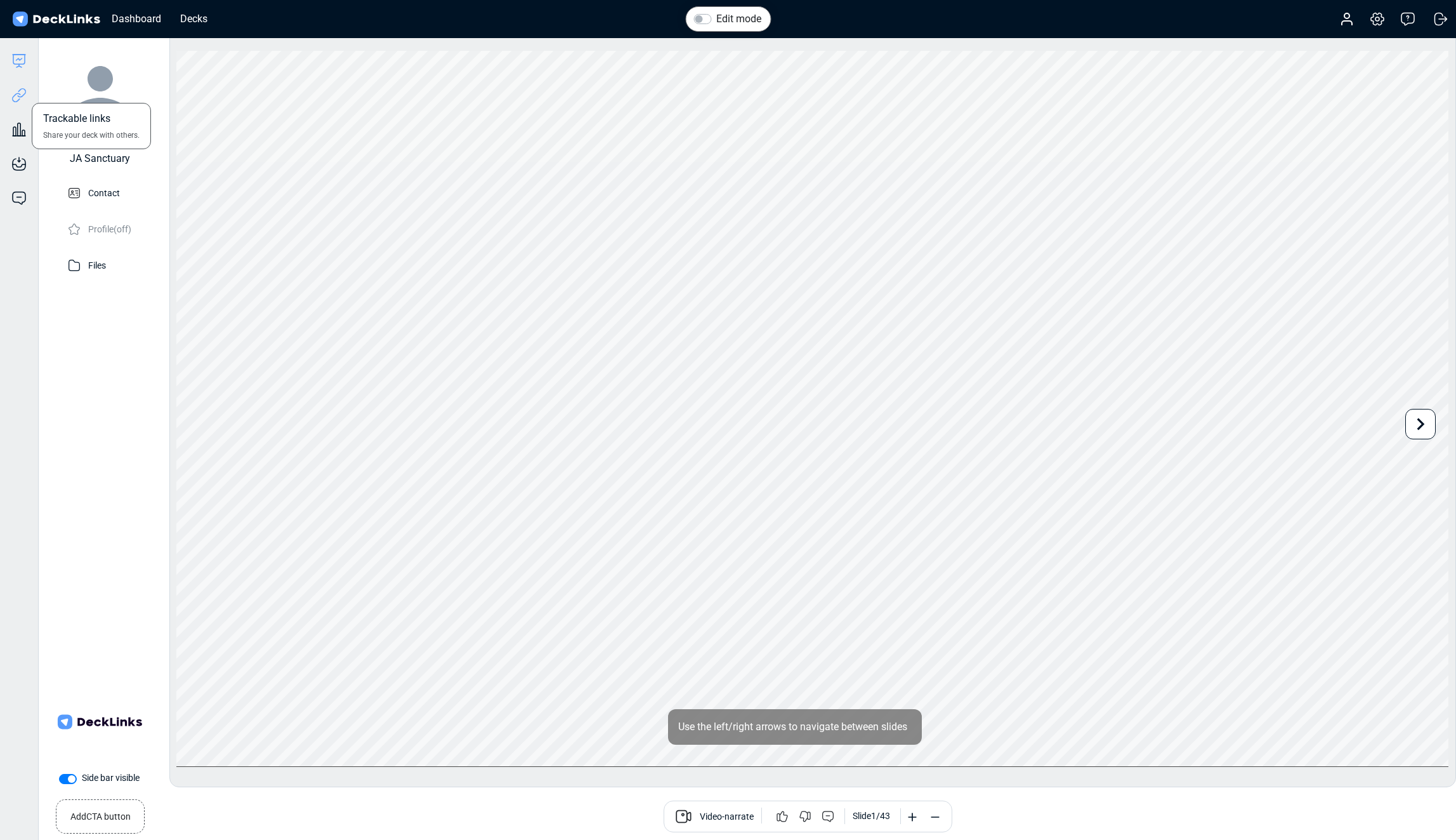
click at [24, 95] on icon at bounding box center [19, 96] width 15 height 15
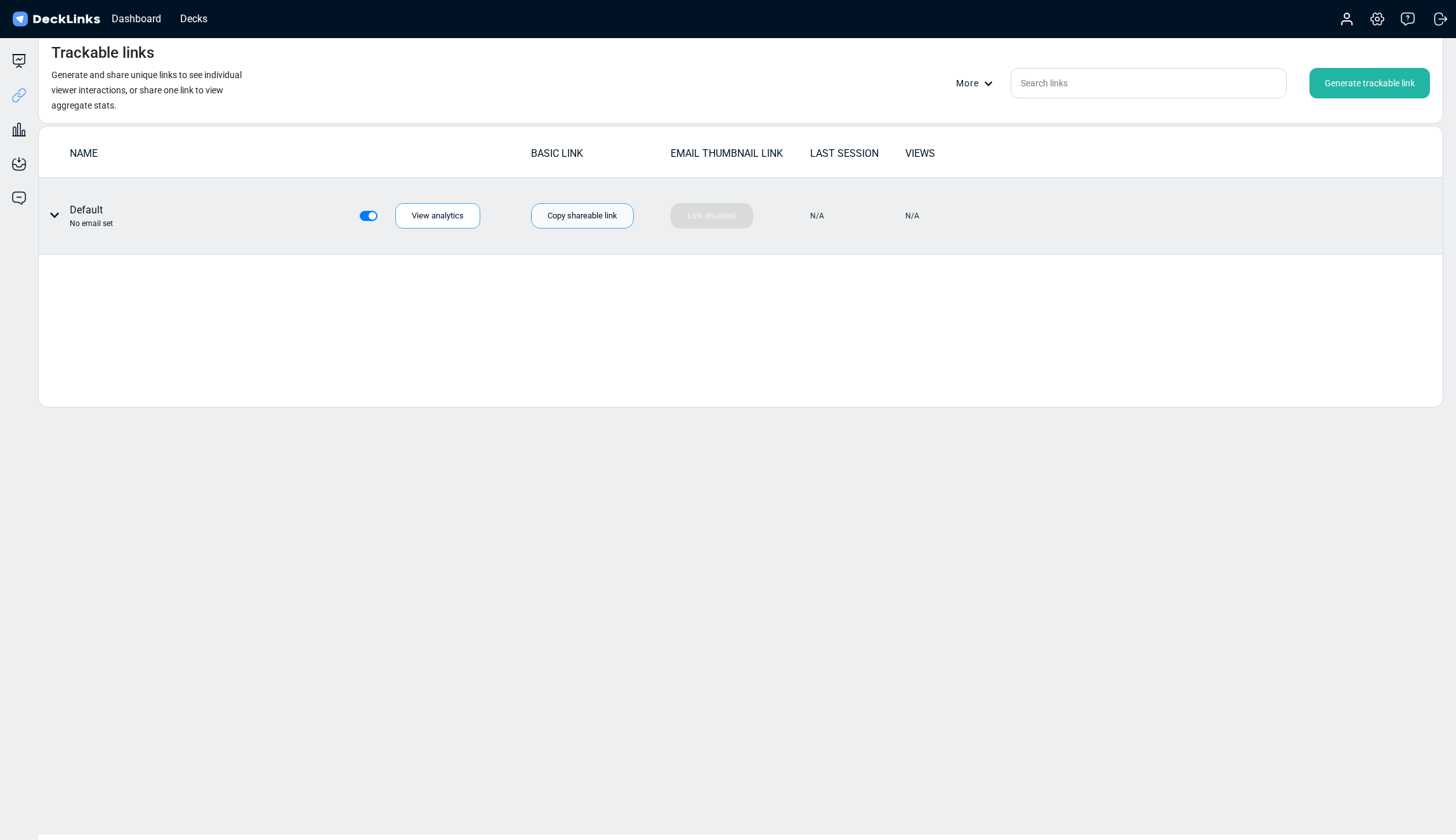
click at [581, 217] on div "Copy shareable link" at bounding box center [582, 216] width 103 height 26
click at [615, 216] on div "Copy shareable link" at bounding box center [582, 216] width 103 height 26
